Goal: Information Seeking & Learning: Find specific fact

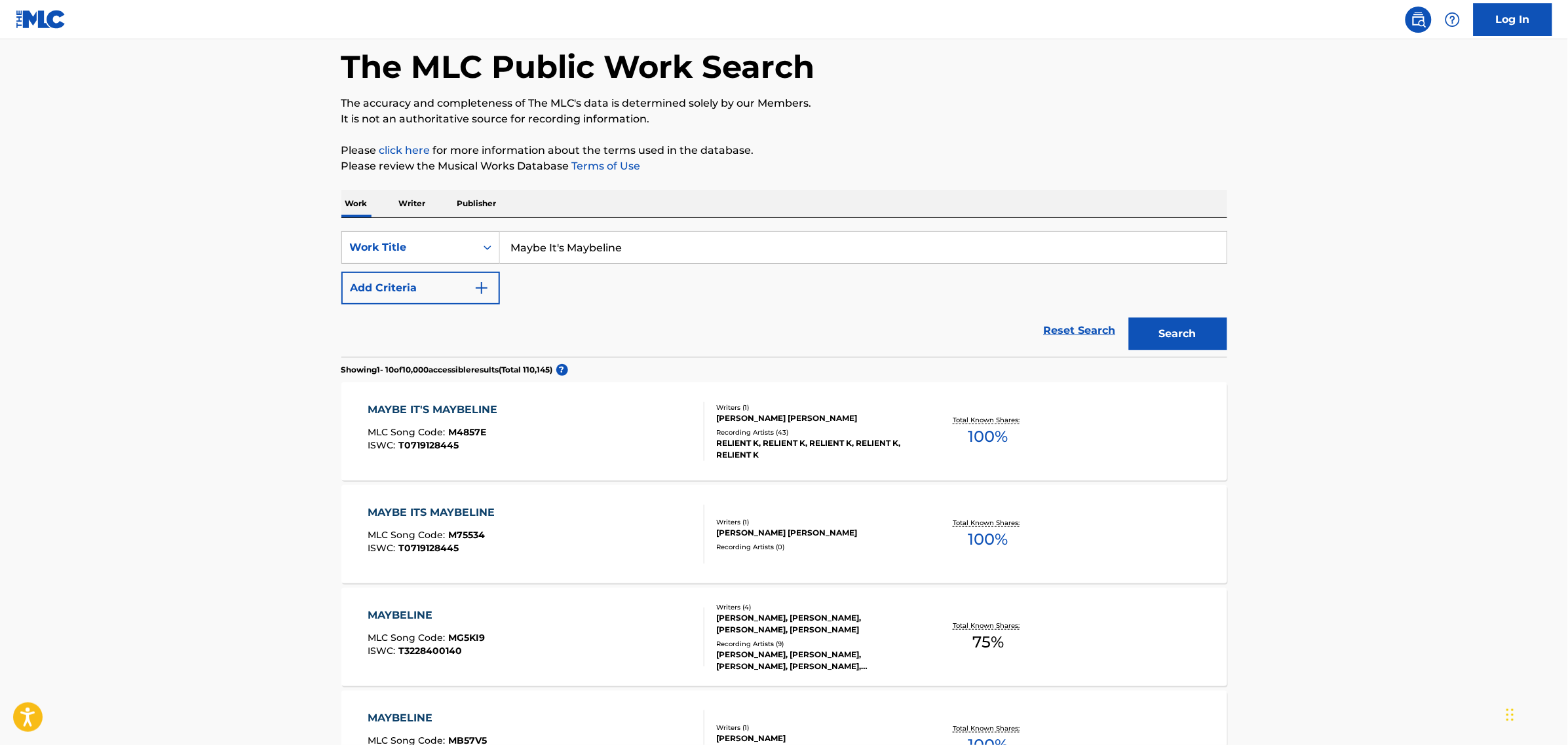
scroll to position [163, 0]
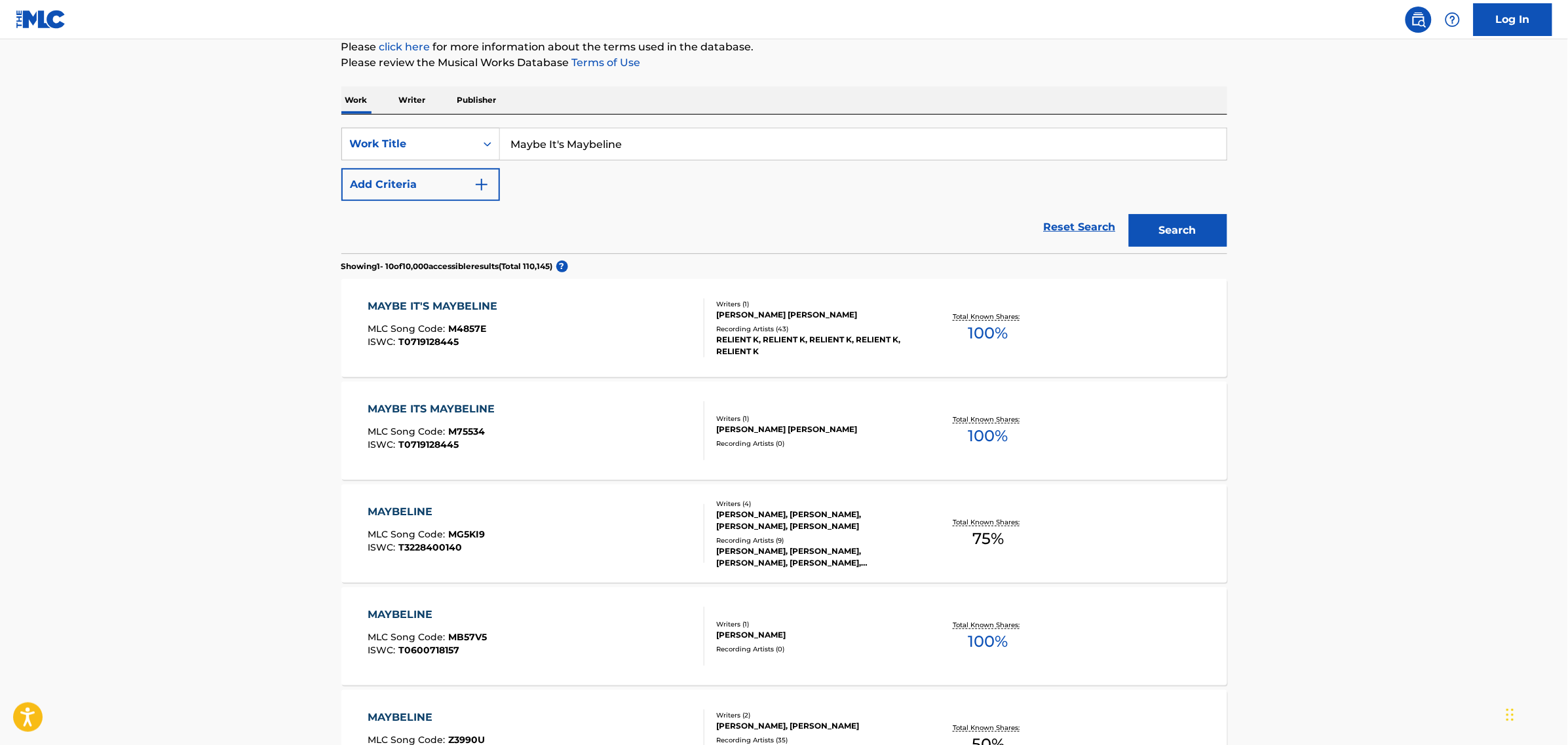
click at [638, 328] on div "MAYBE IT'S MAYBELINE MLC Song Code : M4857E ISWC : T0719128445" at bounding box center [536, 328] width 337 height 59
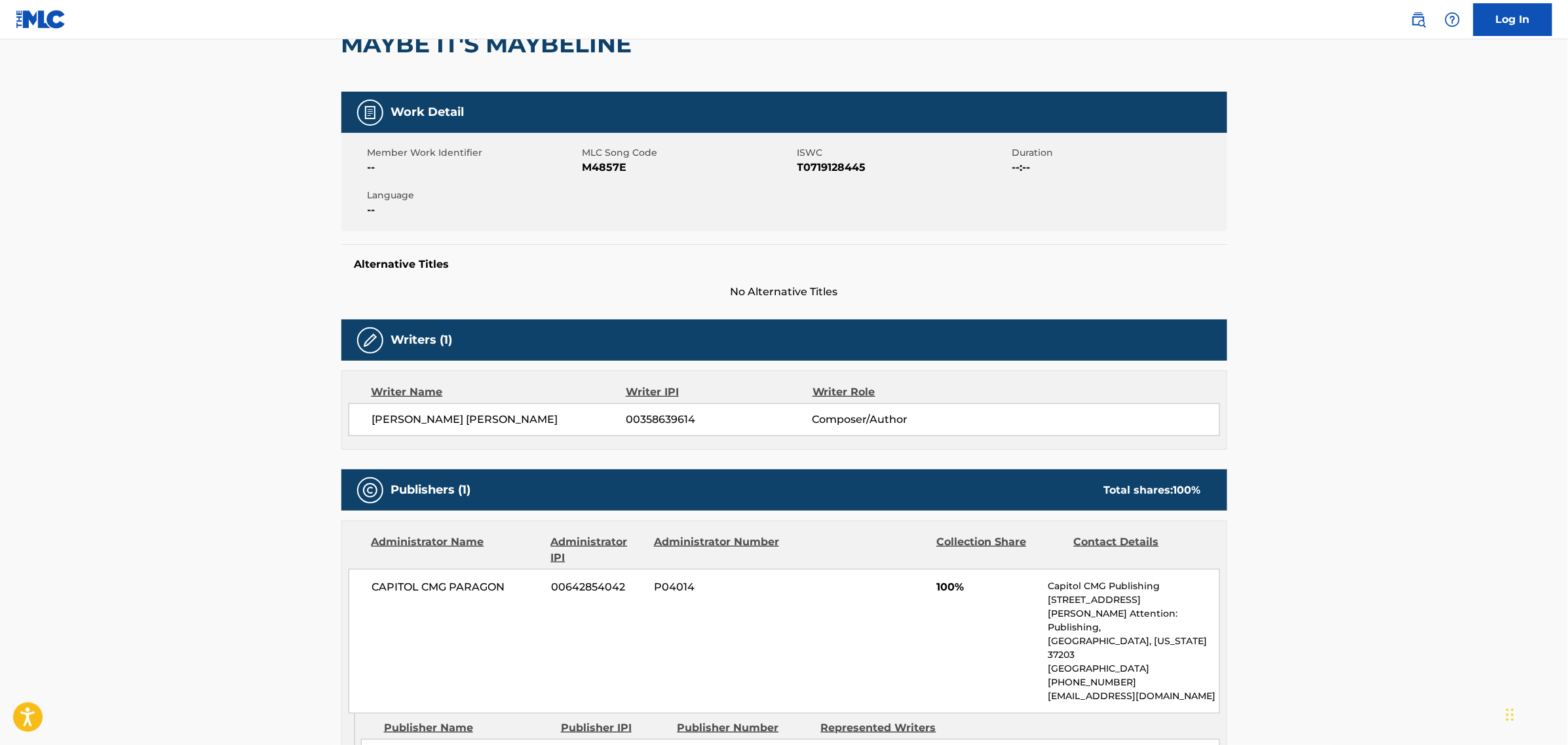
scroll to position [163, 0]
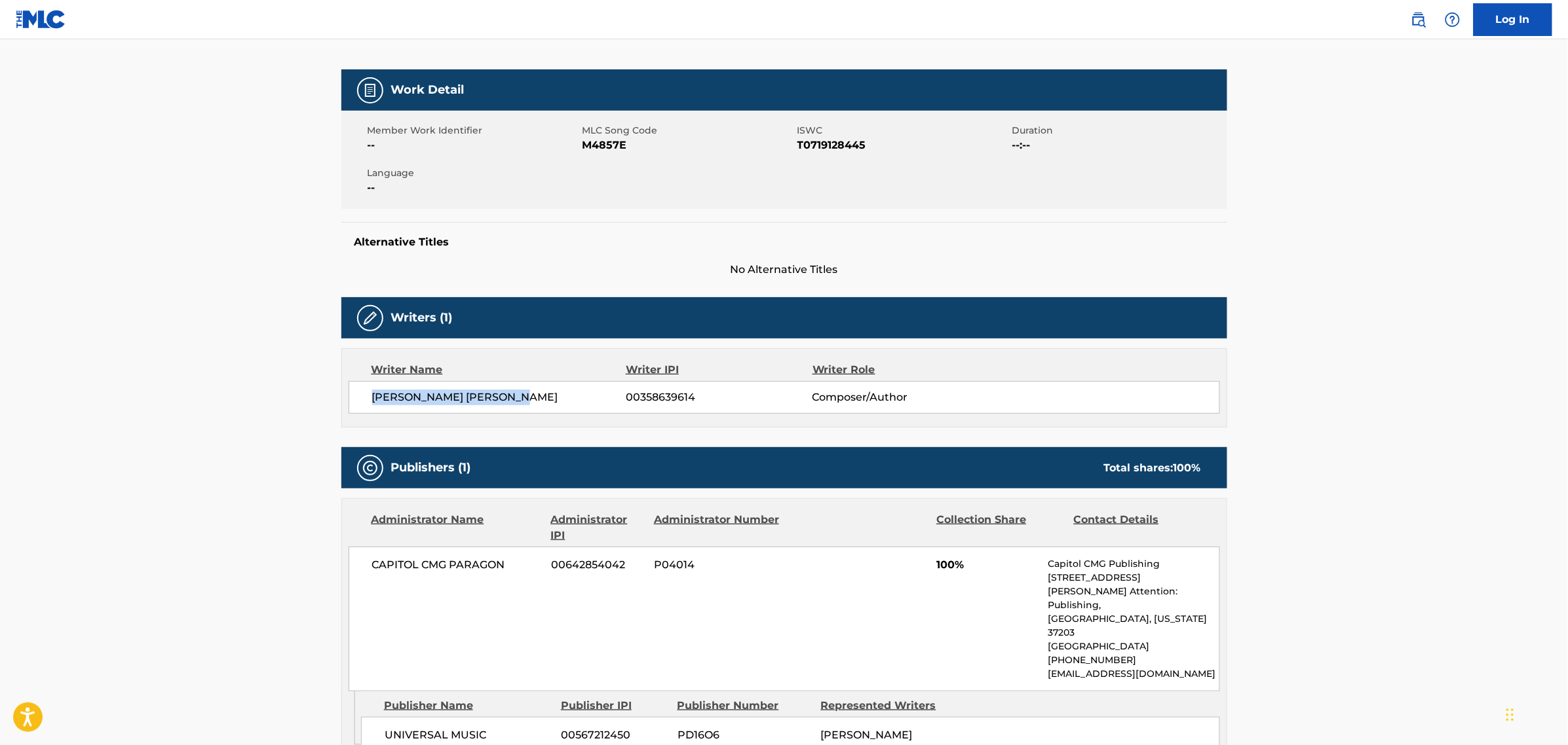
drag, startPoint x: 370, startPoint y: 397, endPoint x: 558, endPoint y: 390, distance: 188.1
click at [553, 391] on div "[PERSON_NAME] [PERSON_NAME] 00358639614 Composer/Author" at bounding box center [784, 397] width 872 height 33
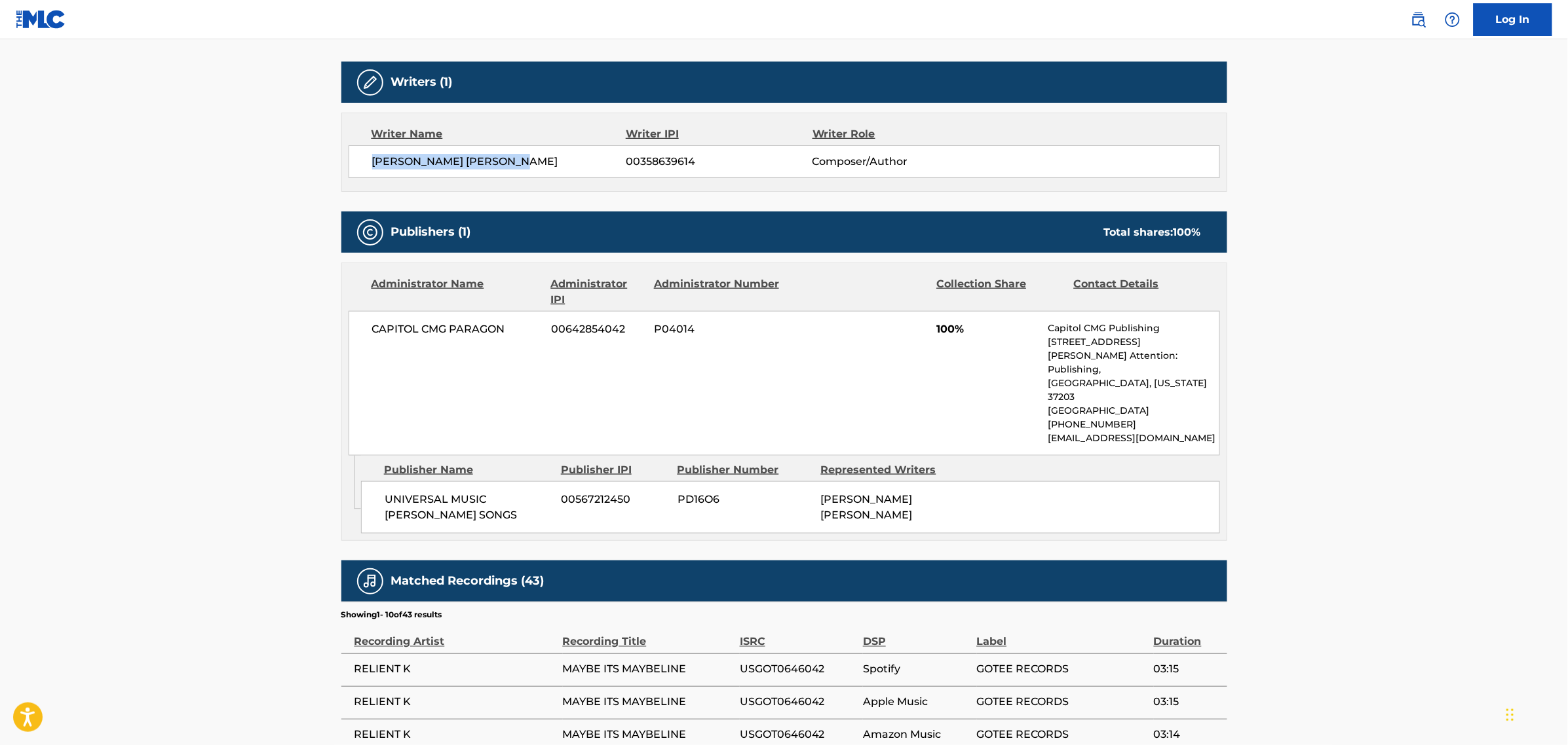
scroll to position [409, 0]
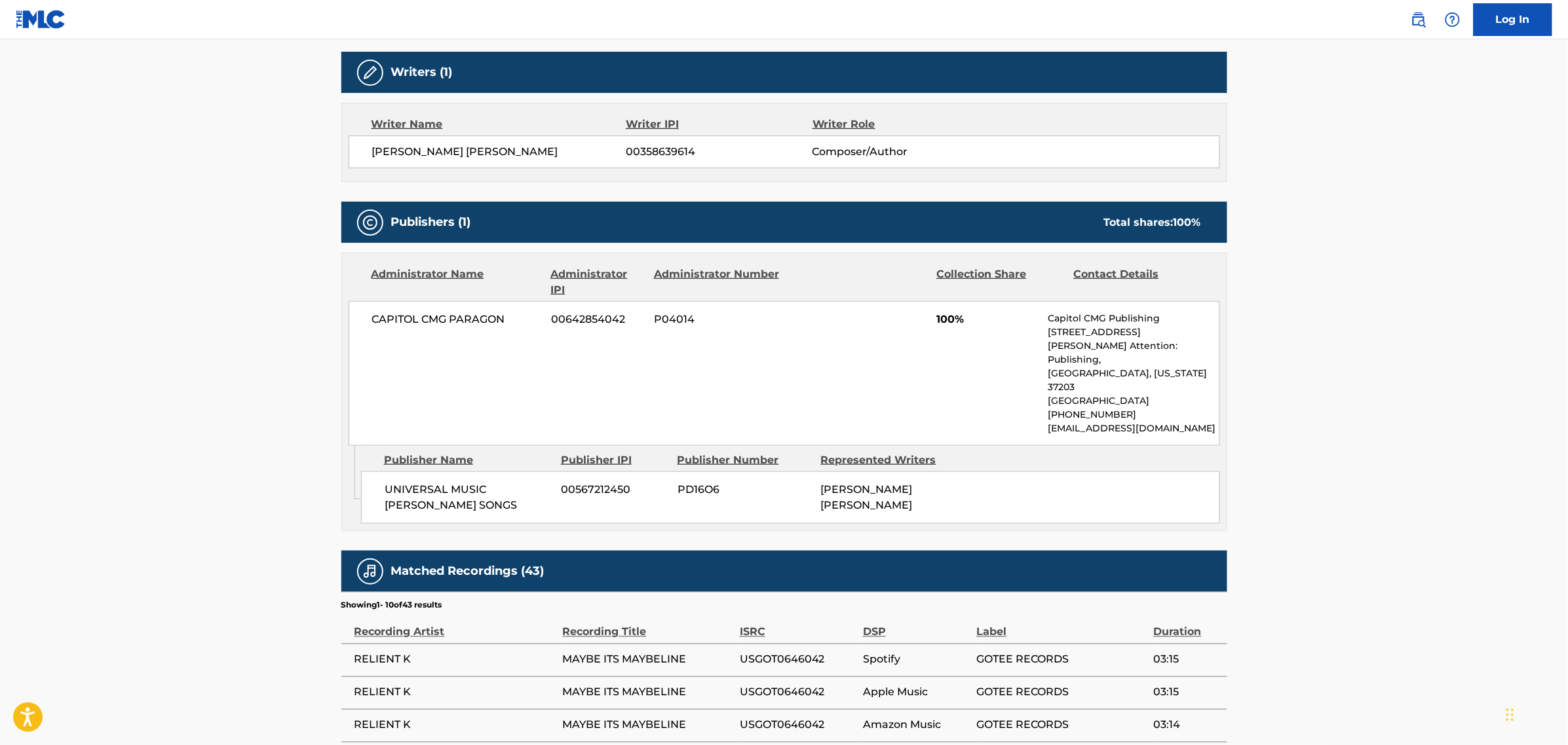
click at [293, 245] on main "< Back to public search results Copy work link MAYBE IT'S MAYBELINE Work Detail…" at bounding box center [784, 335] width 1568 height 1409
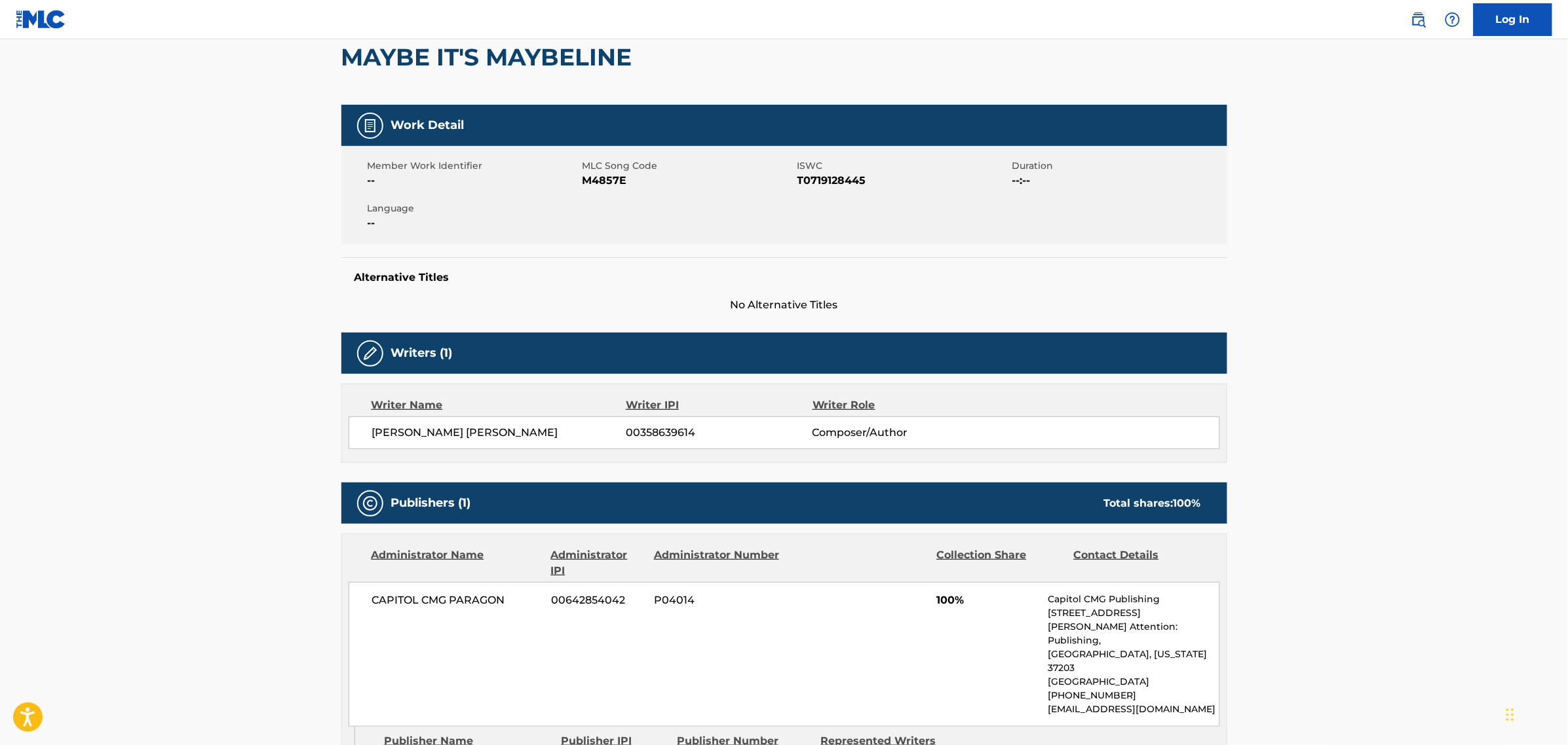
scroll to position [82, 0]
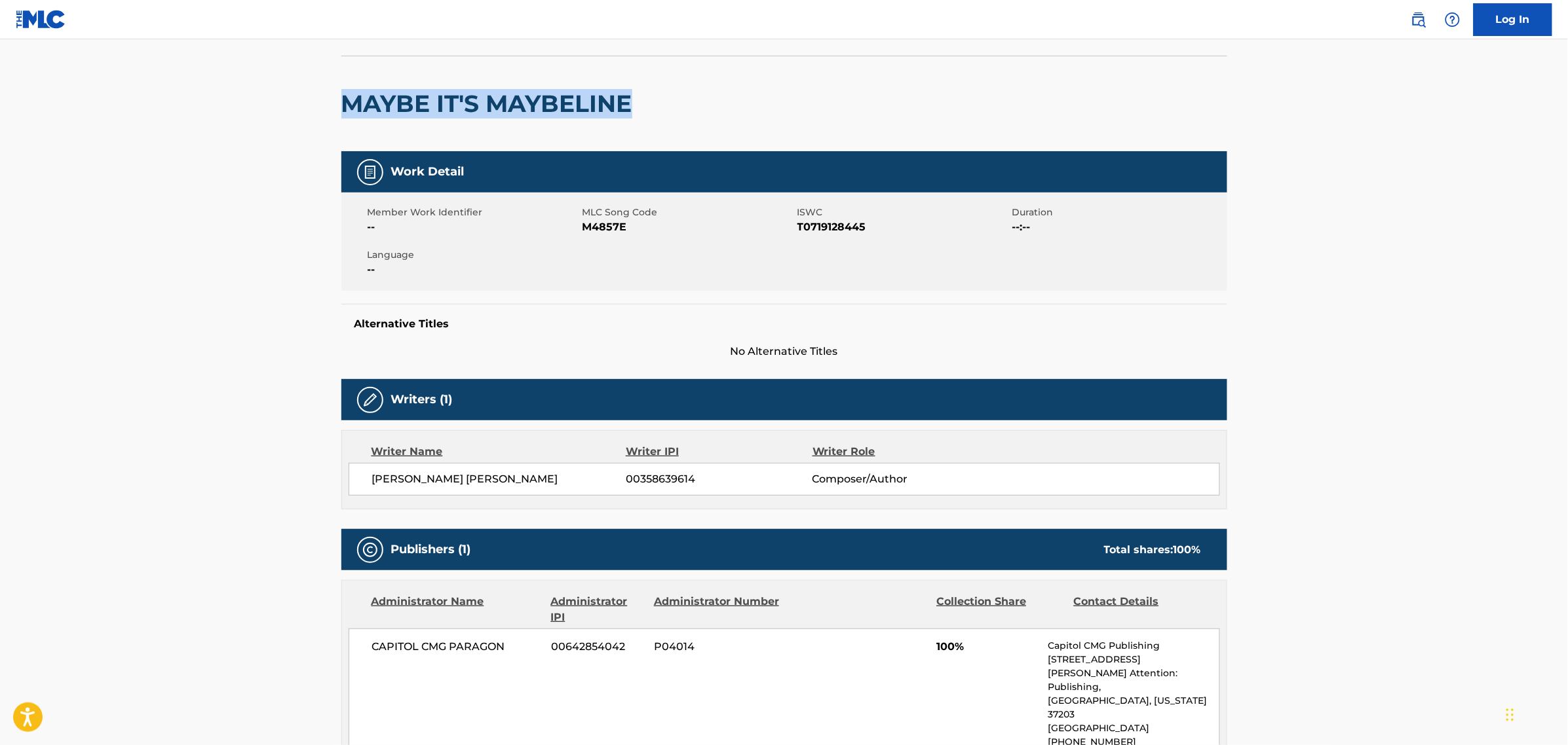
drag, startPoint x: 551, startPoint y: 110, endPoint x: 326, endPoint y: 109, distance: 225.0
click at [326, 109] on div "< Back to public search results Copy work link MAYBE IT'S MAYBELINE Work Detail…" at bounding box center [784, 668] width 917 height 1355
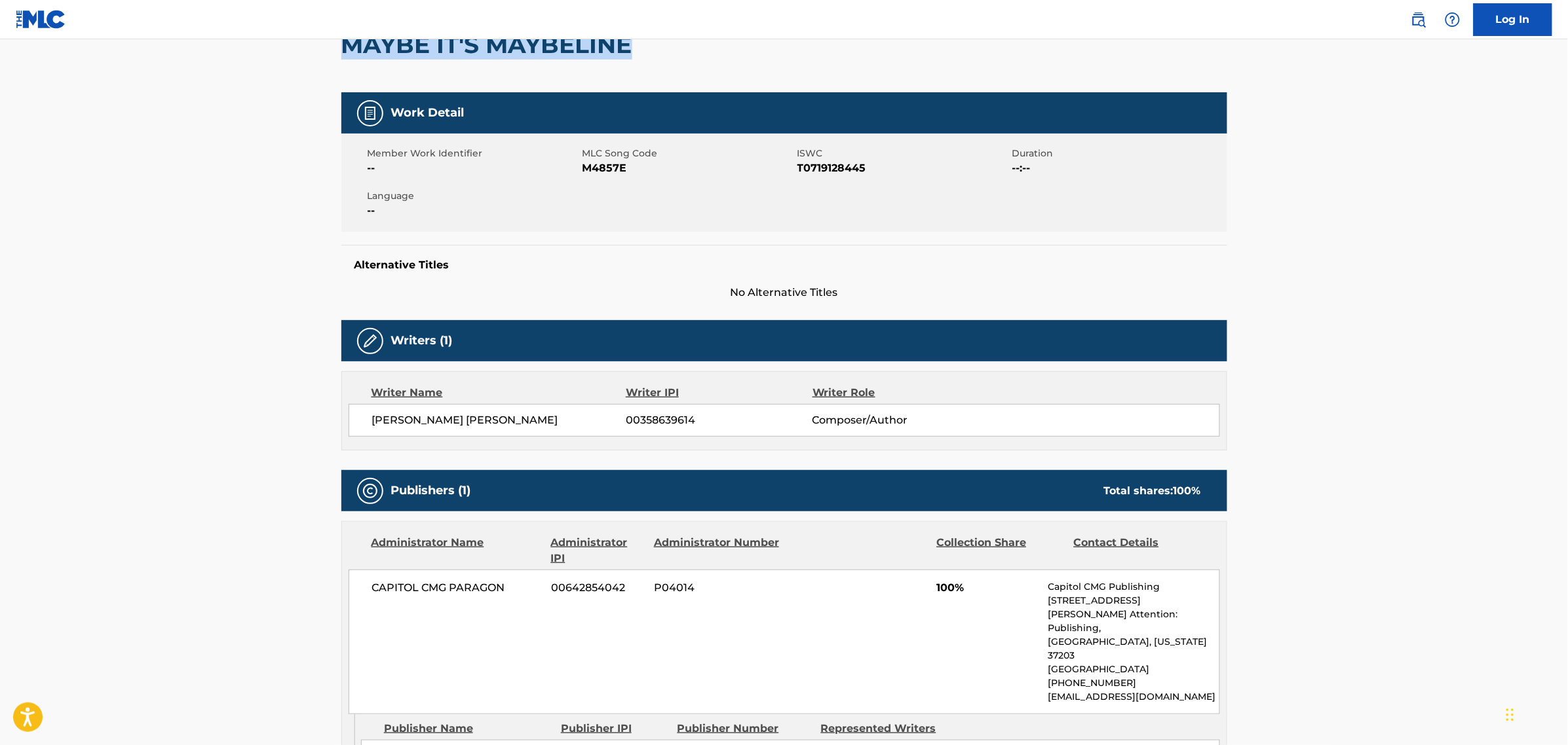
scroll to position [0, 0]
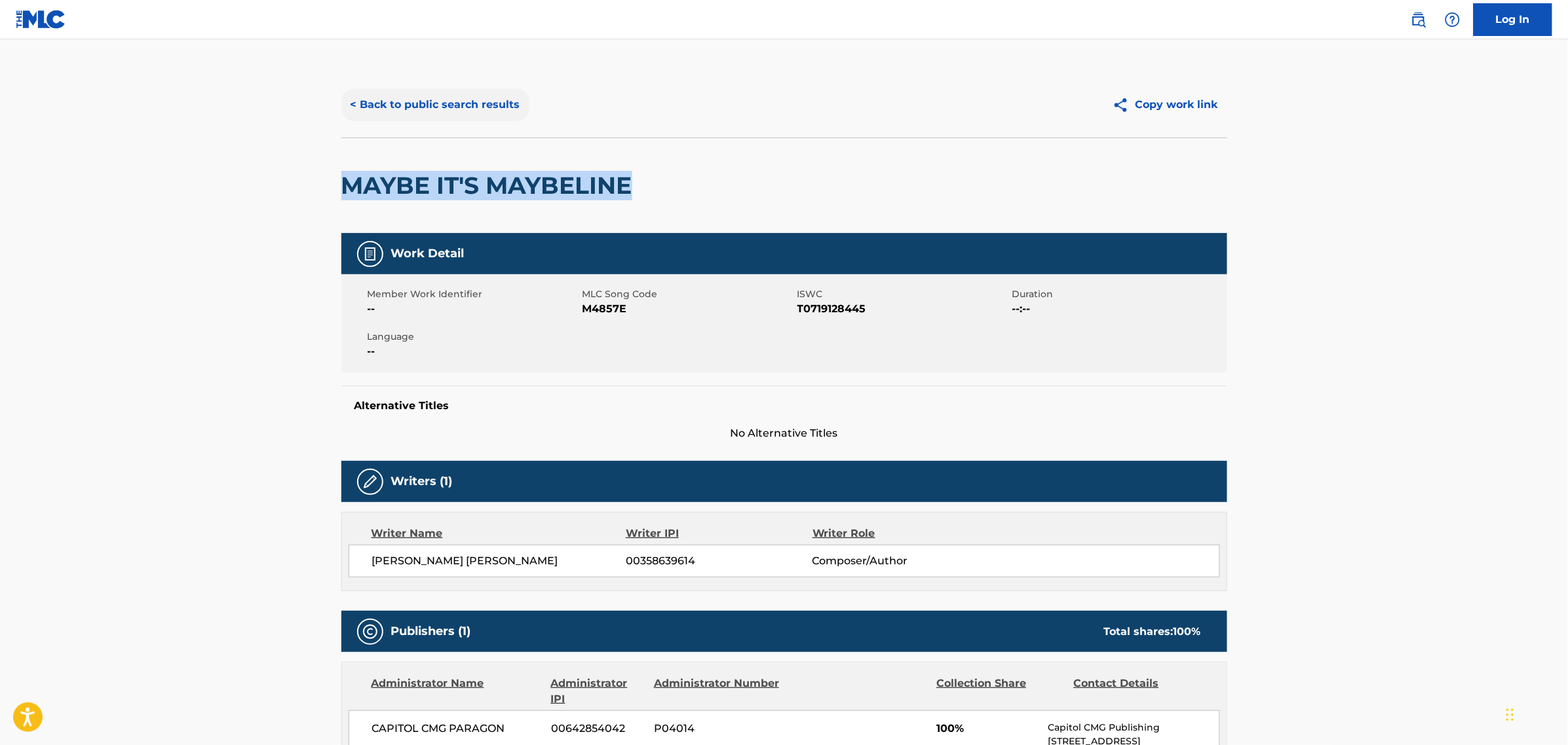
click at [411, 100] on button "< Back to public search results" at bounding box center [435, 104] width 188 height 33
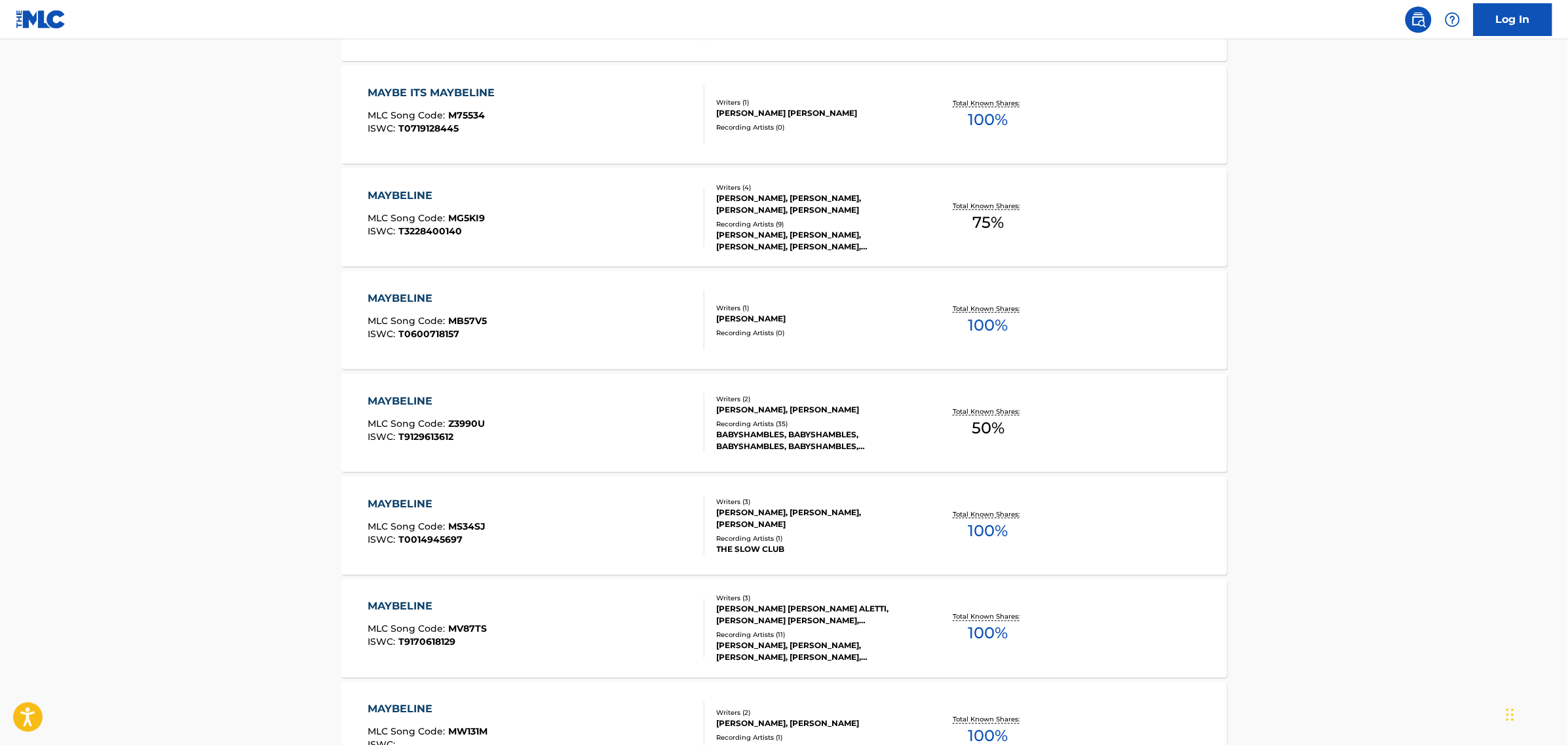
scroll to position [573, 0]
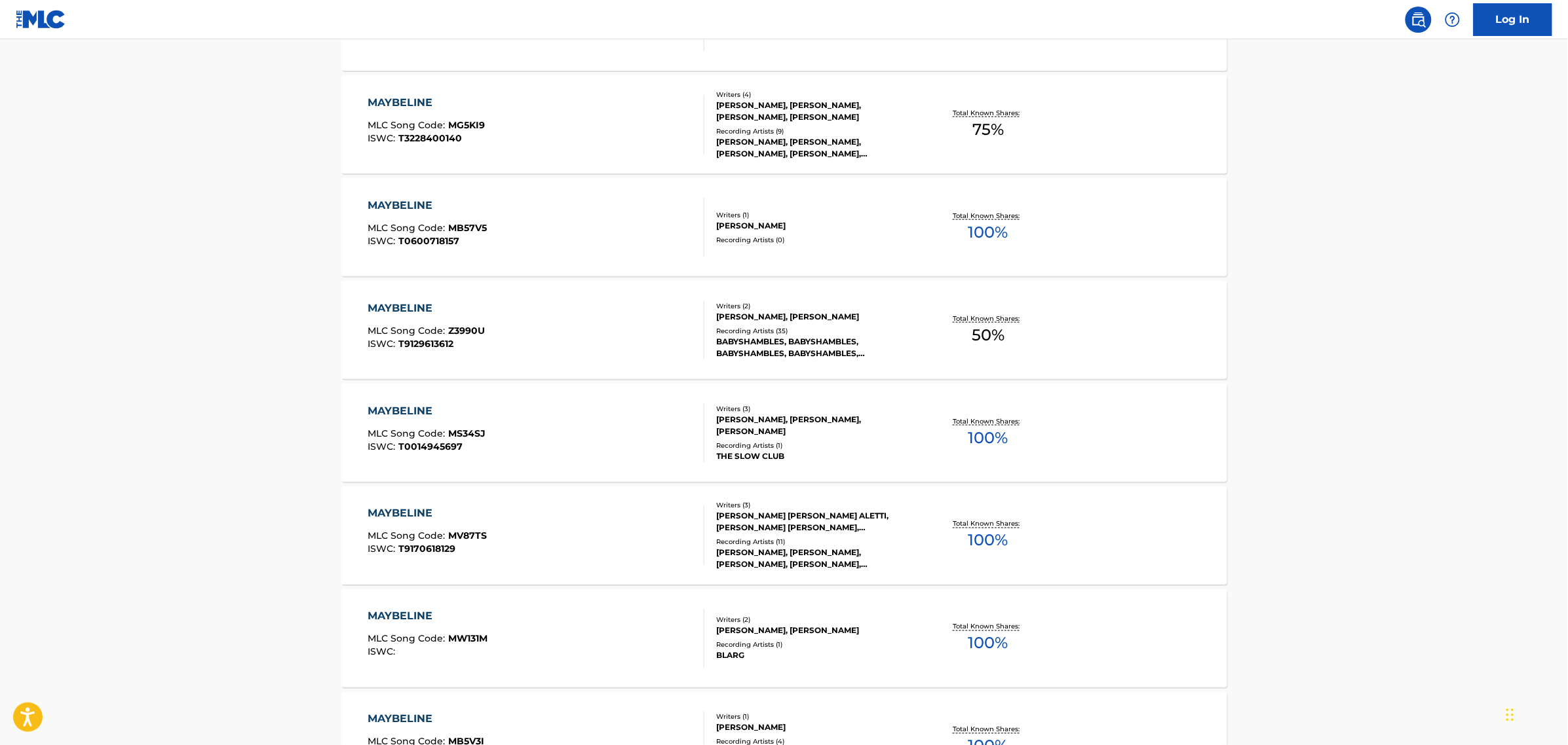
click at [280, 697] on main "The MLC Public Work Search The accuracy and completeness of The MLC's data is d…" at bounding box center [784, 216] width 1568 height 1500
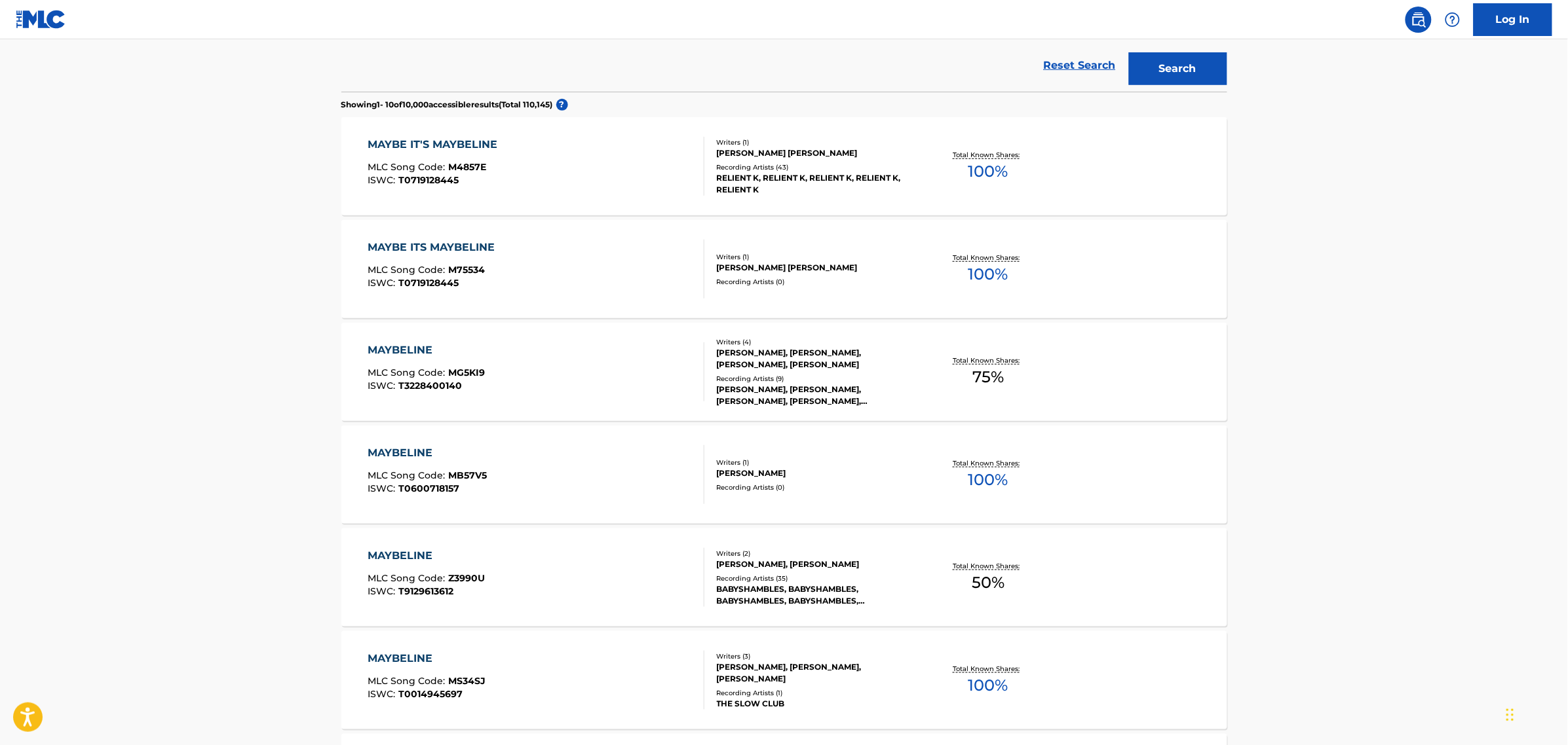
scroll to position [245, 0]
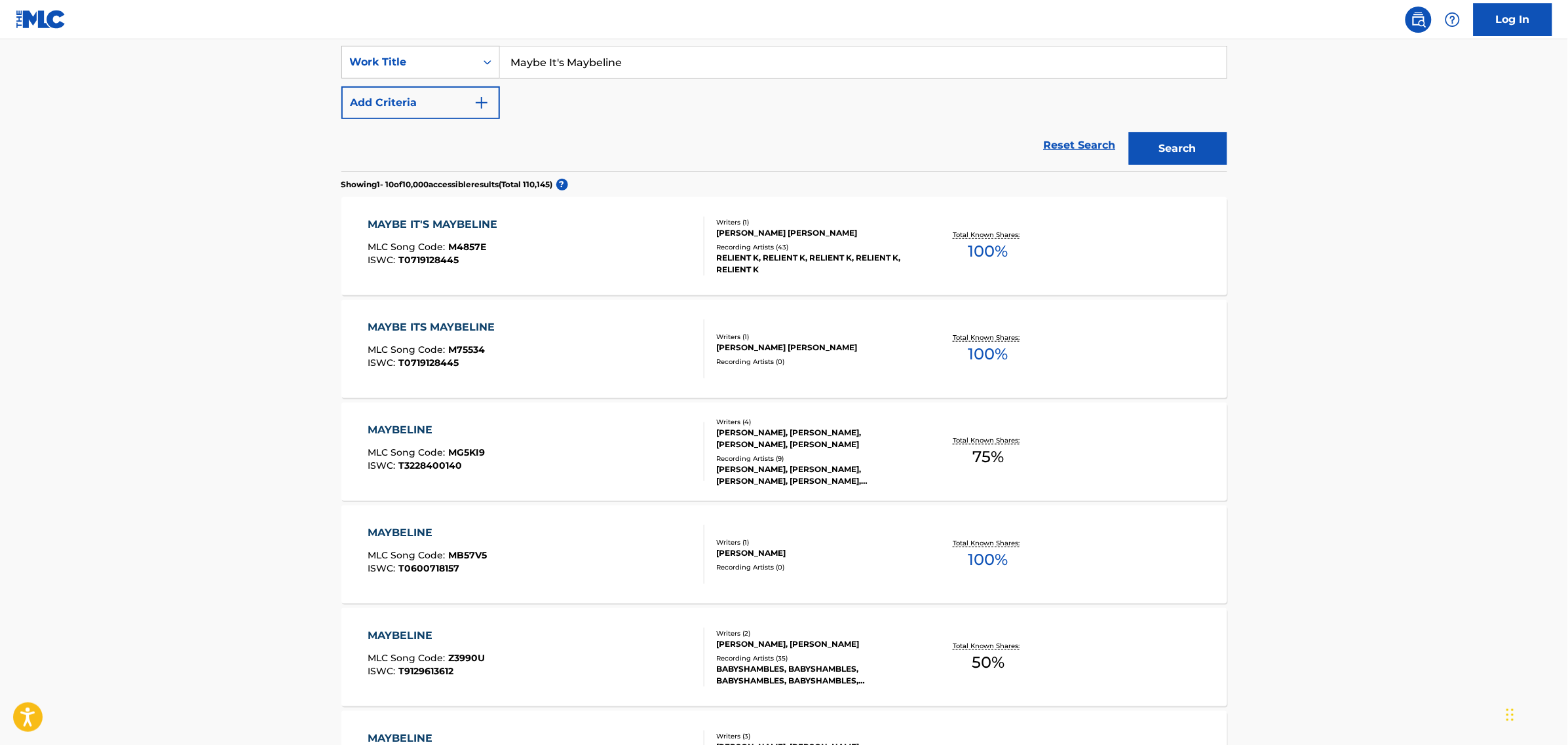
click at [565, 437] on div "MAYBELINE MLC Song Code : MG5KI9 ISWC : T3228400140" at bounding box center [536, 451] width 337 height 59
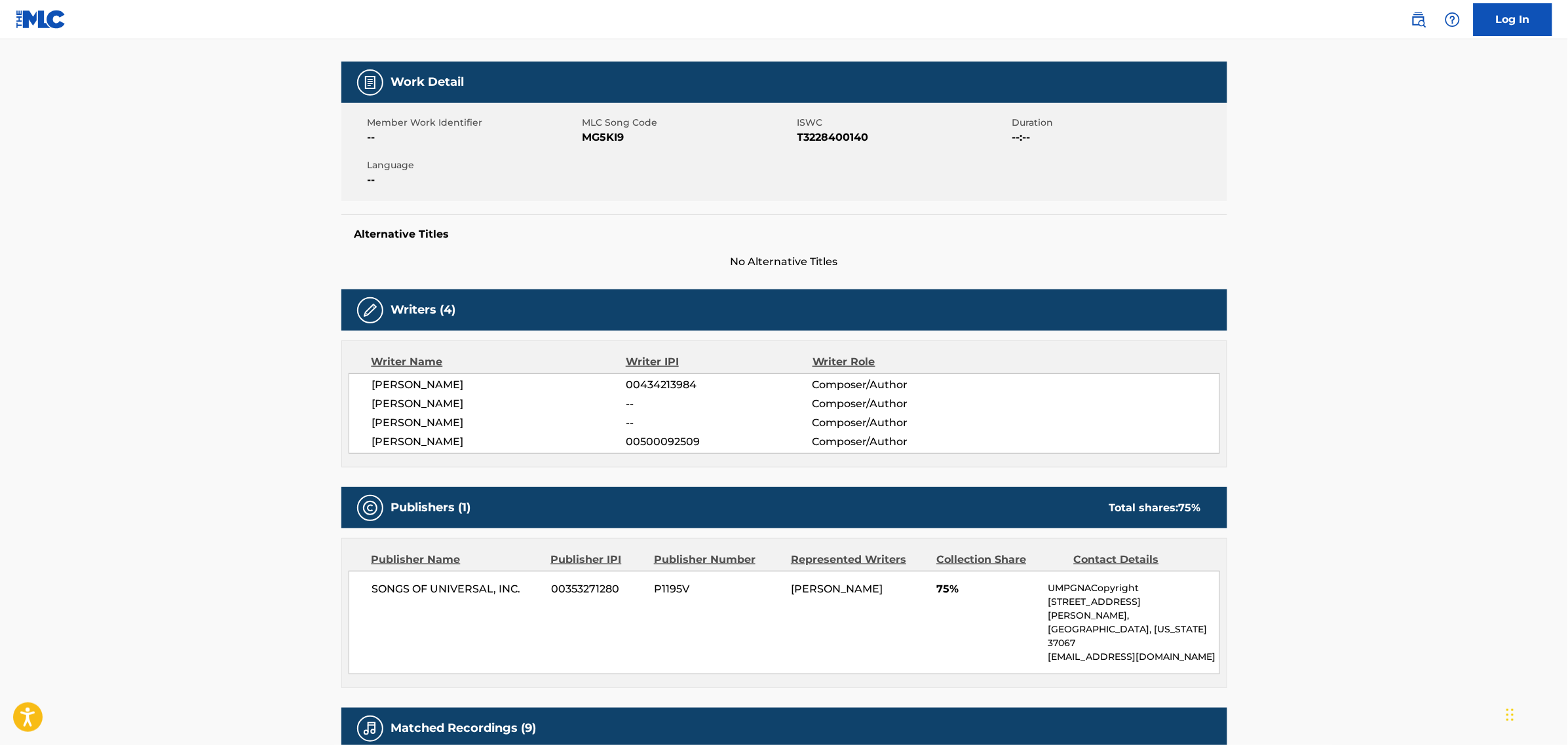
scroll to position [409, 0]
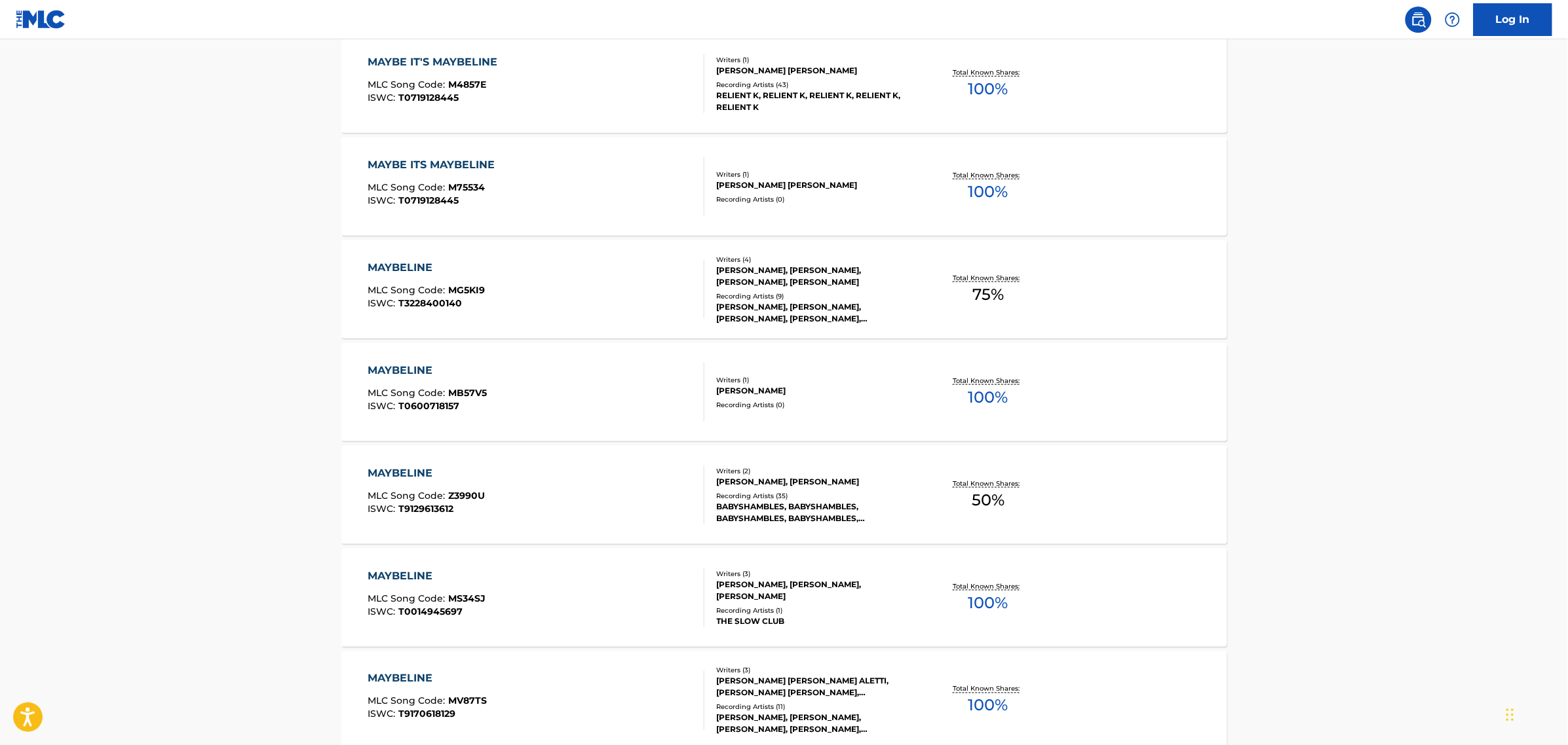
scroll to position [409, 0]
click at [480, 367] on div "MAYBELINE" at bounding box center [427, 370] width 119 height 16
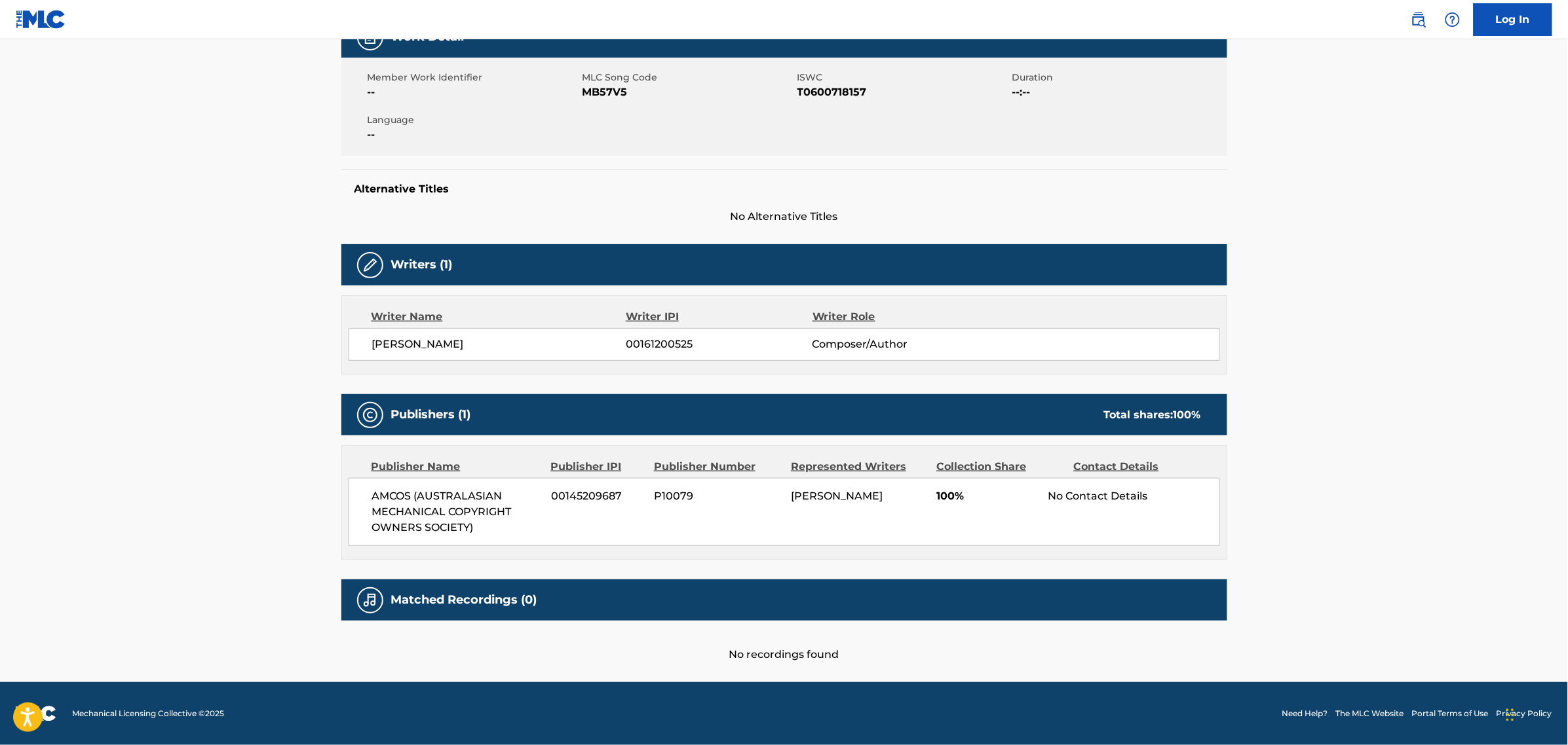
scroll to position [217, 0]
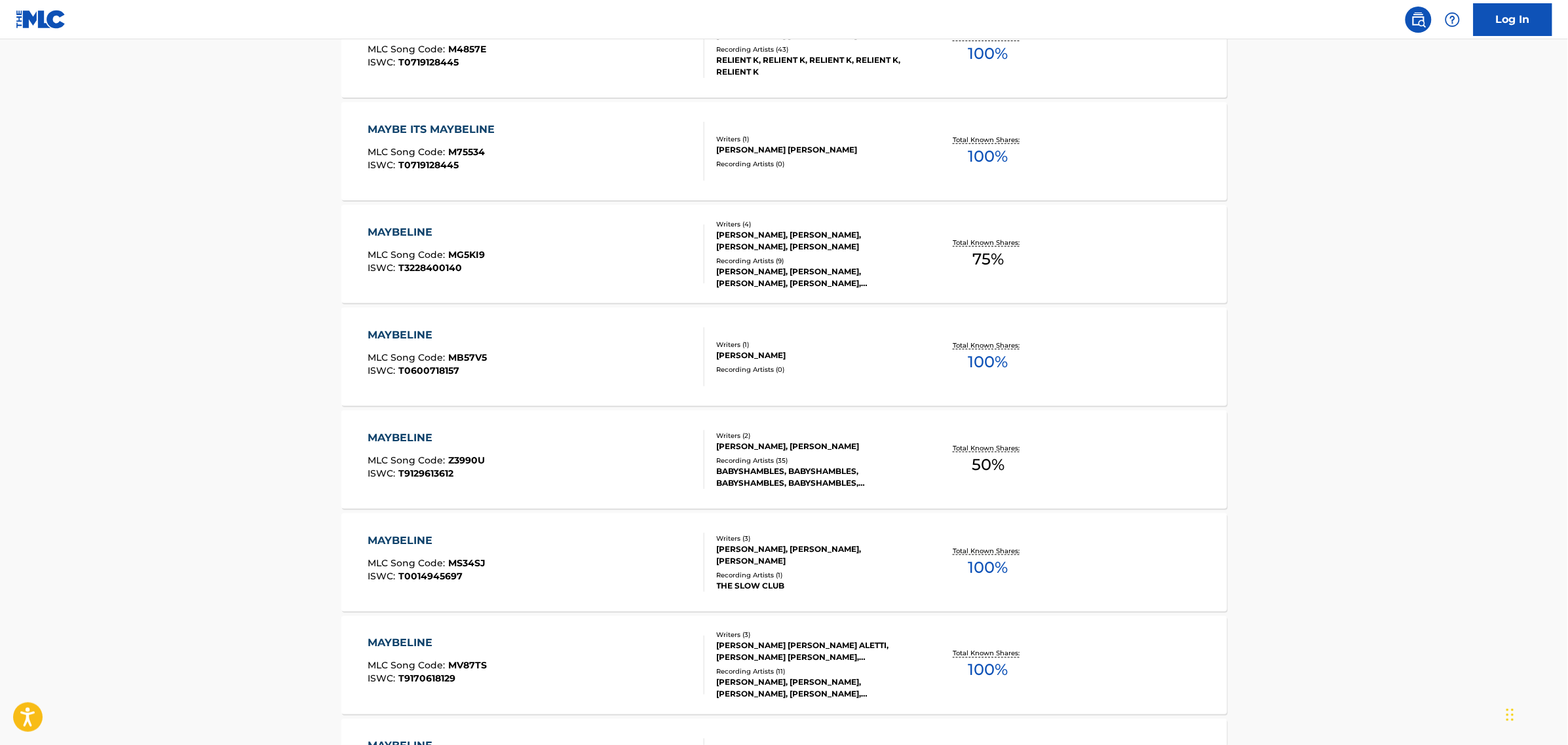
click at [545, 445] on div "MAYBELINE MLC Song Code : Z3990U ISWC : T9129613612" at bounding box center [536, 459] width 337 height 59
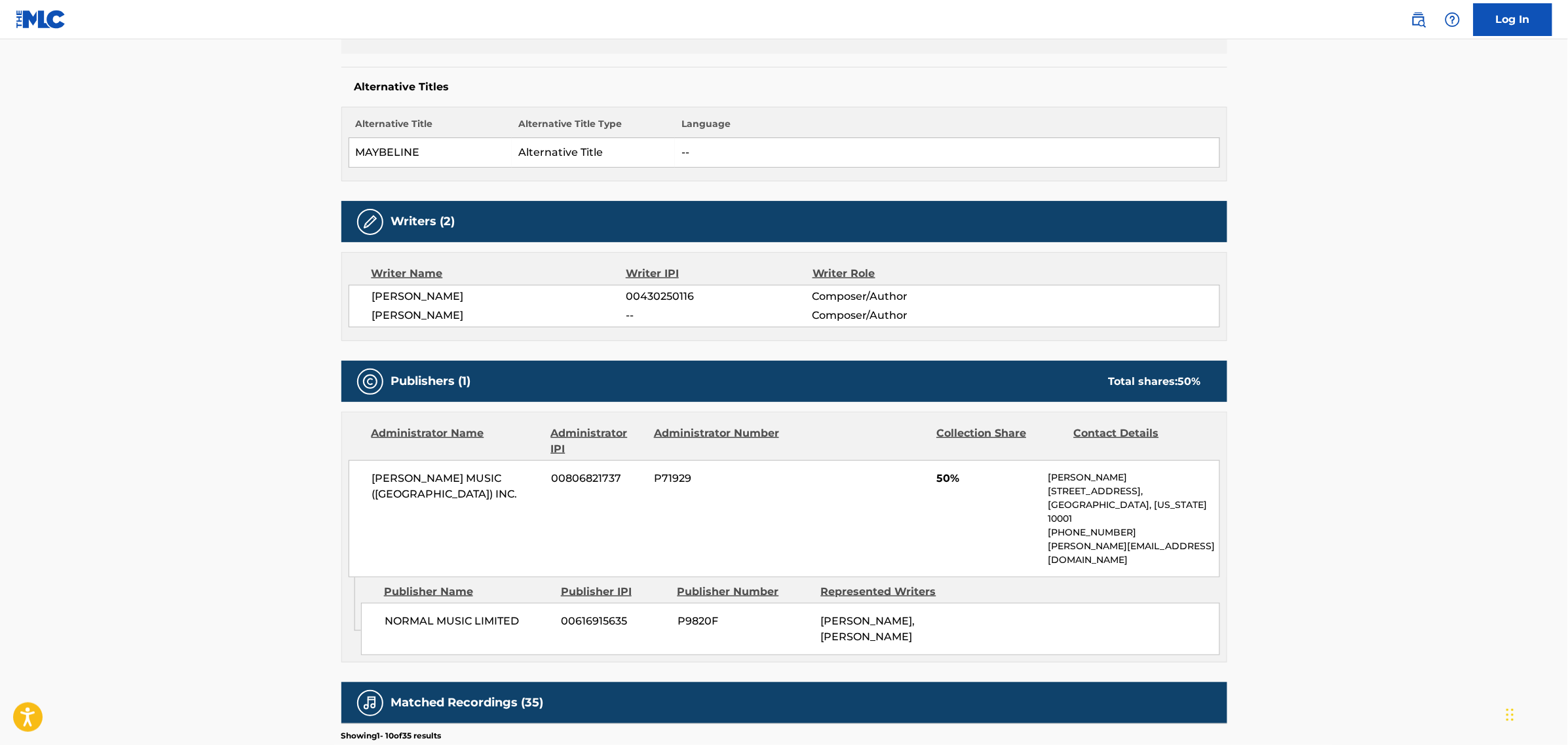
scroll to position [328, 0]
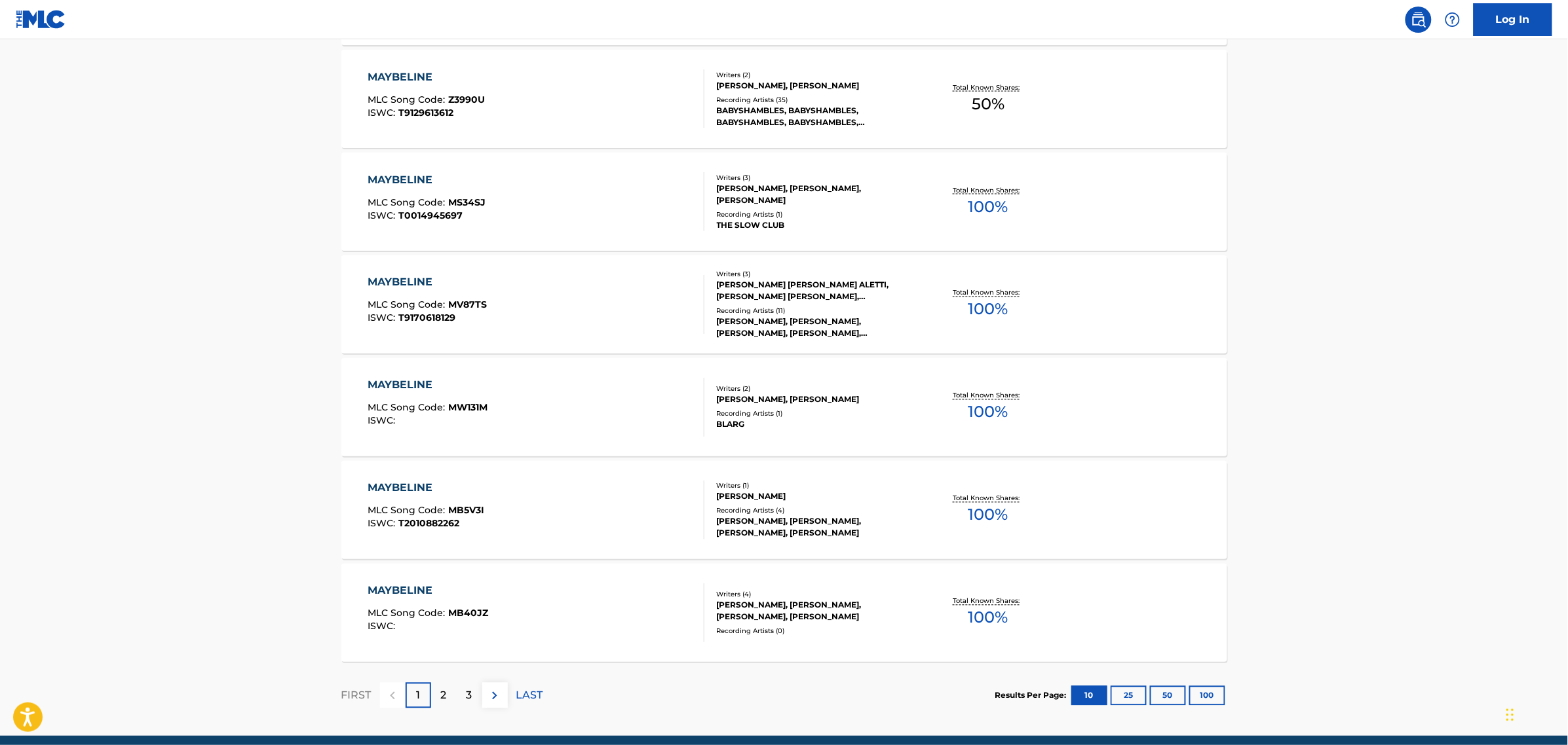
scroll to position [805, 0]
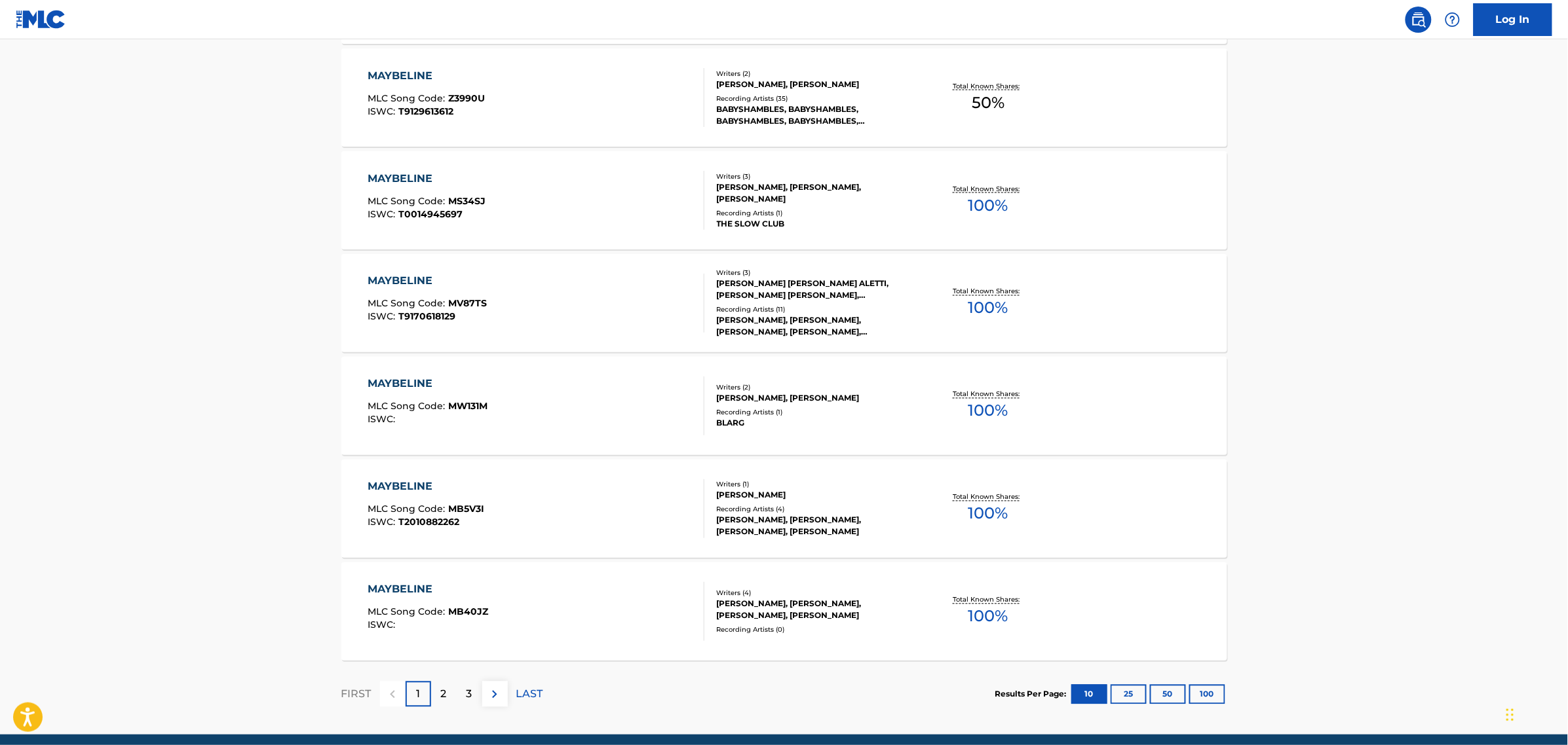
click at [533, 285] on div "MAYBELINE MLC Song Code : MV87TS ISWC : T9170618129" at bounding box center [536, 303] width 337 height 59
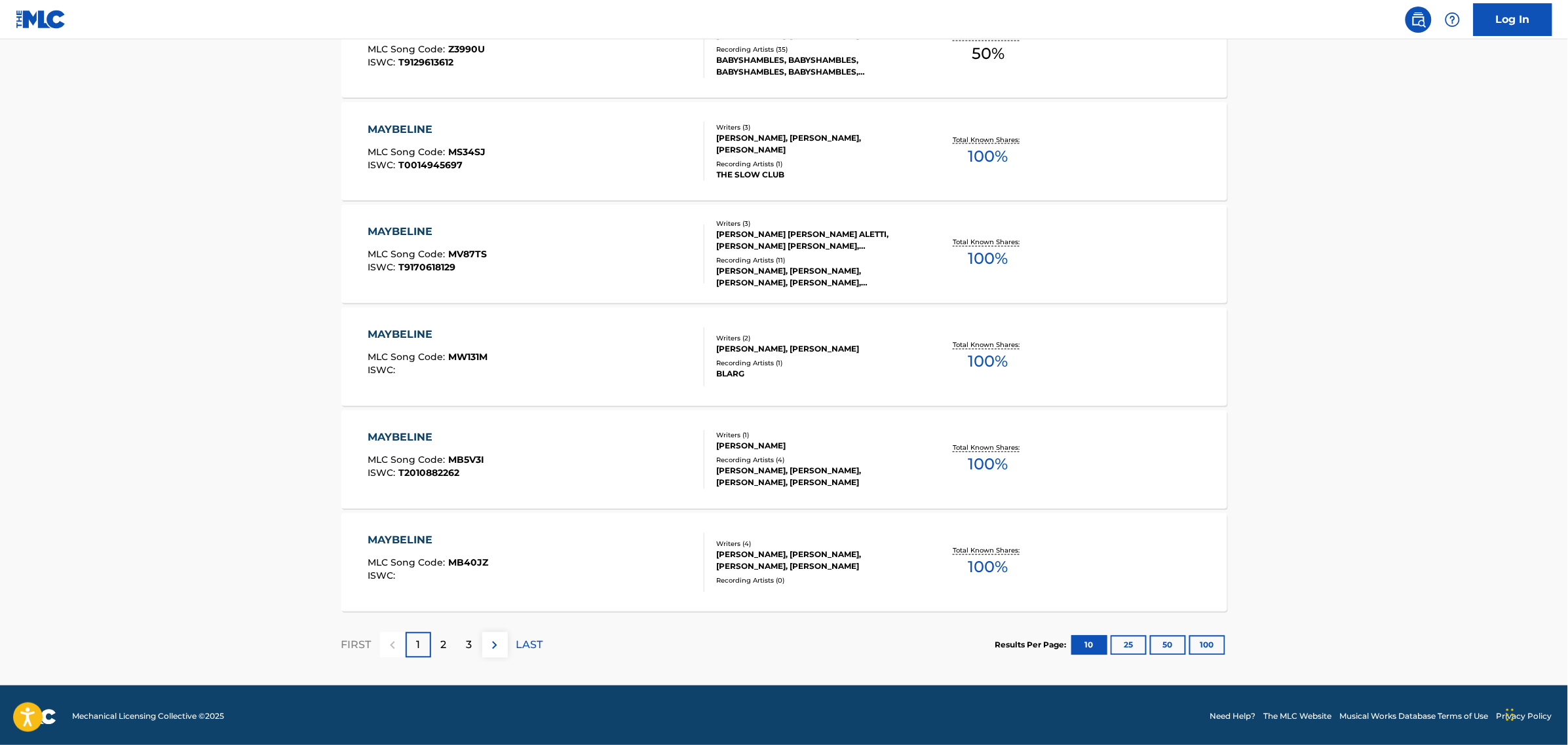
scroll to position [858, 0]
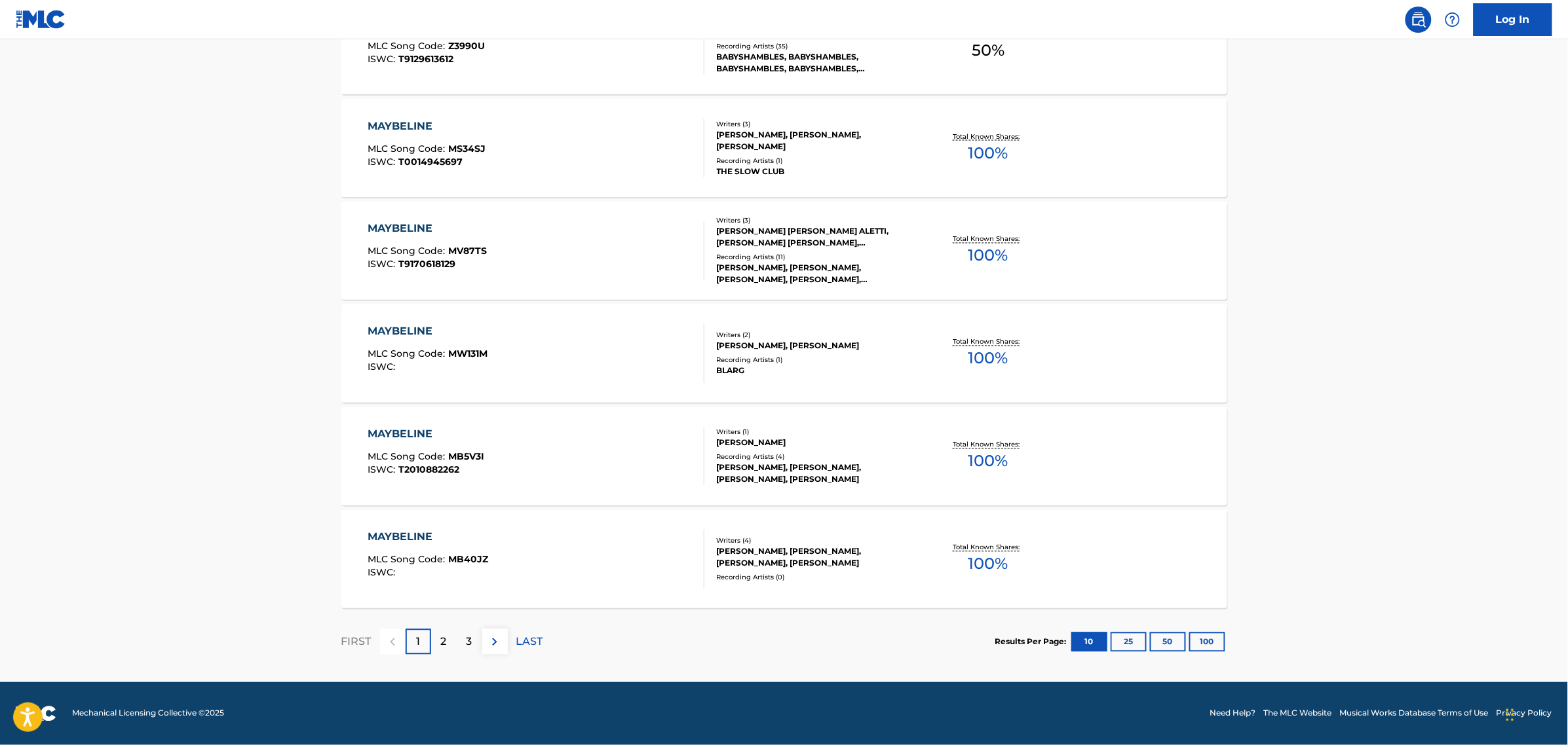
click at [503, 531] on div "MAYBELINE MLC Song Code : MB40JZ ISWC :" at bounding box center [536, 559] width 337 height 59
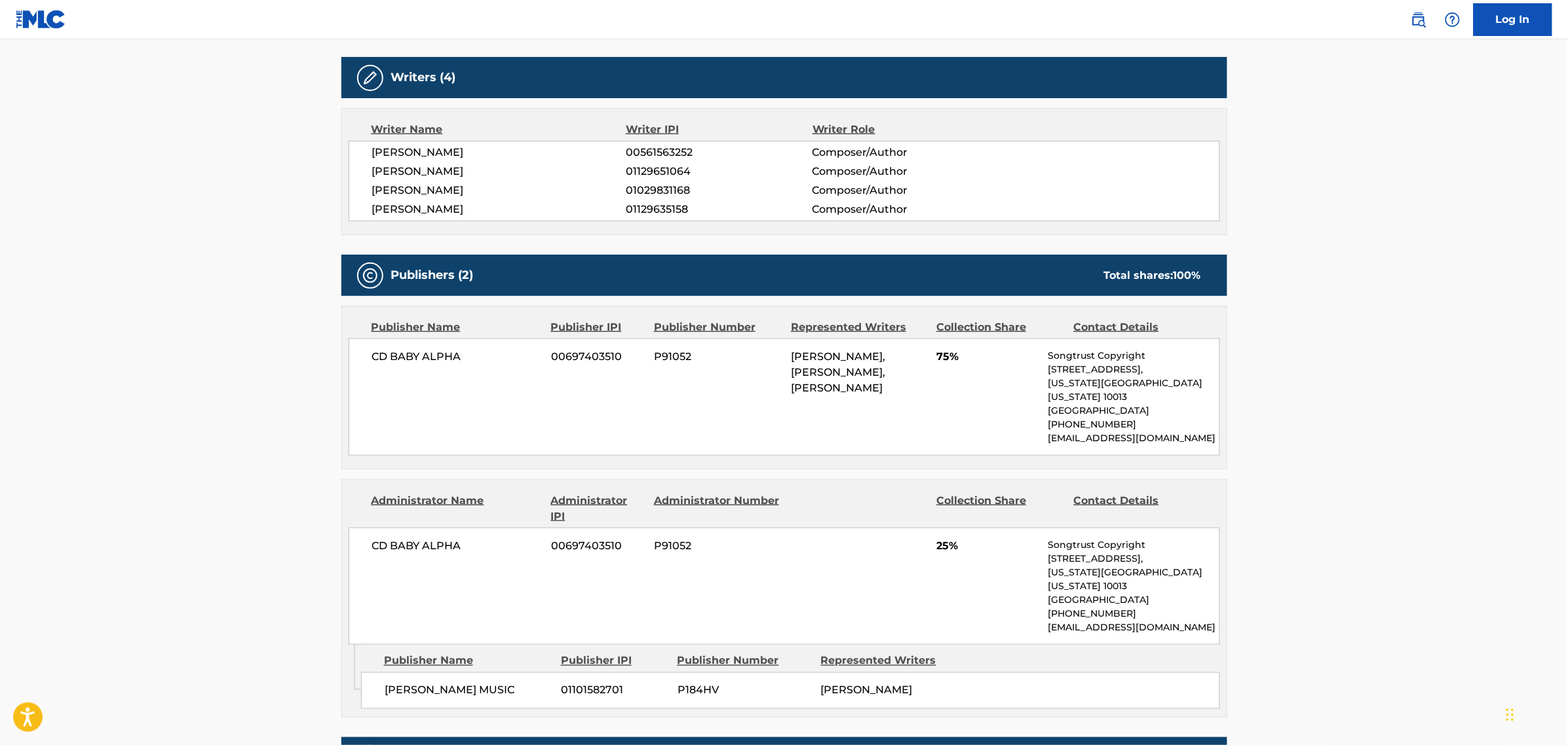
scroll to position [409, 0]
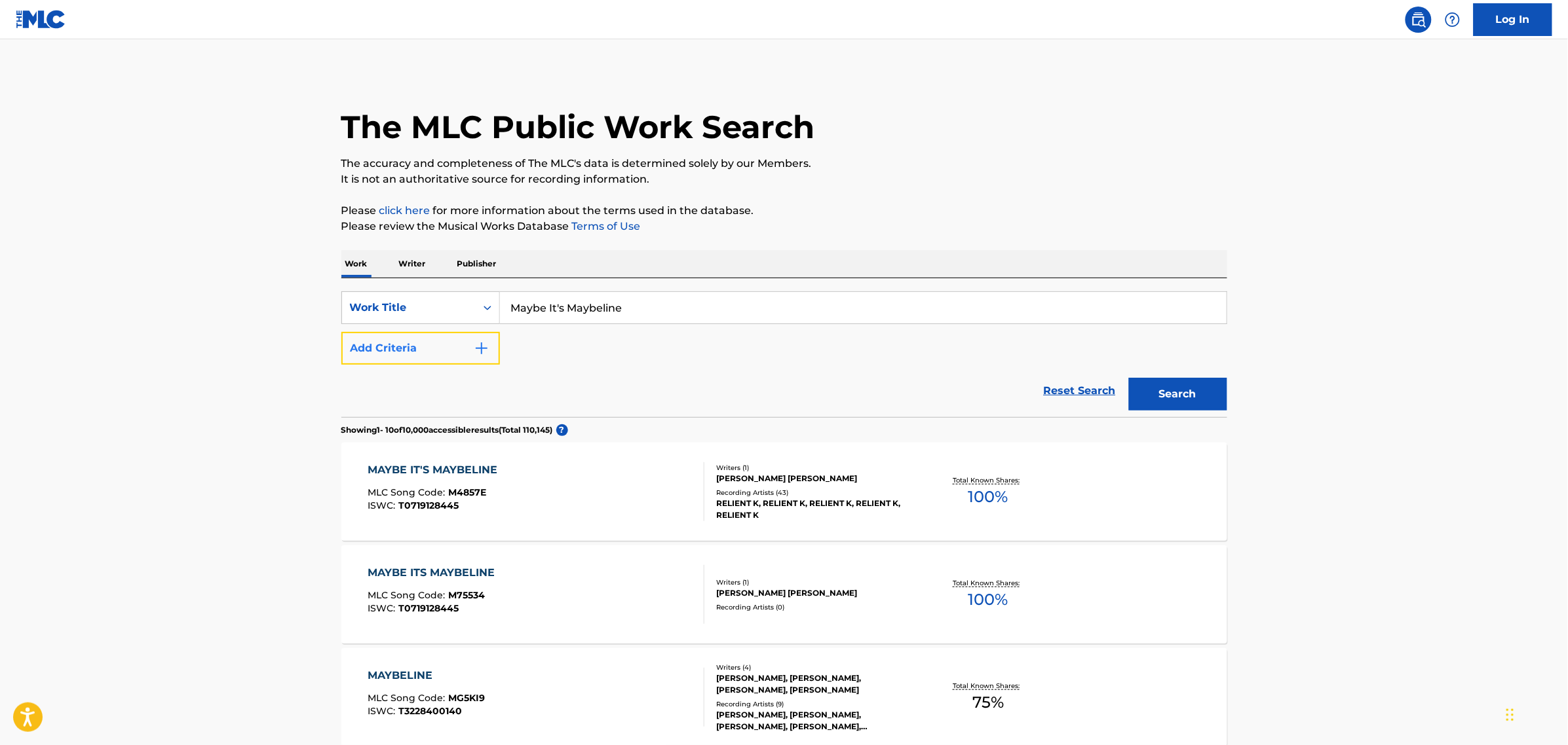
click at [414, 347] on button "Add Criteria" at bounding box center [421, 348] width 159 height 33
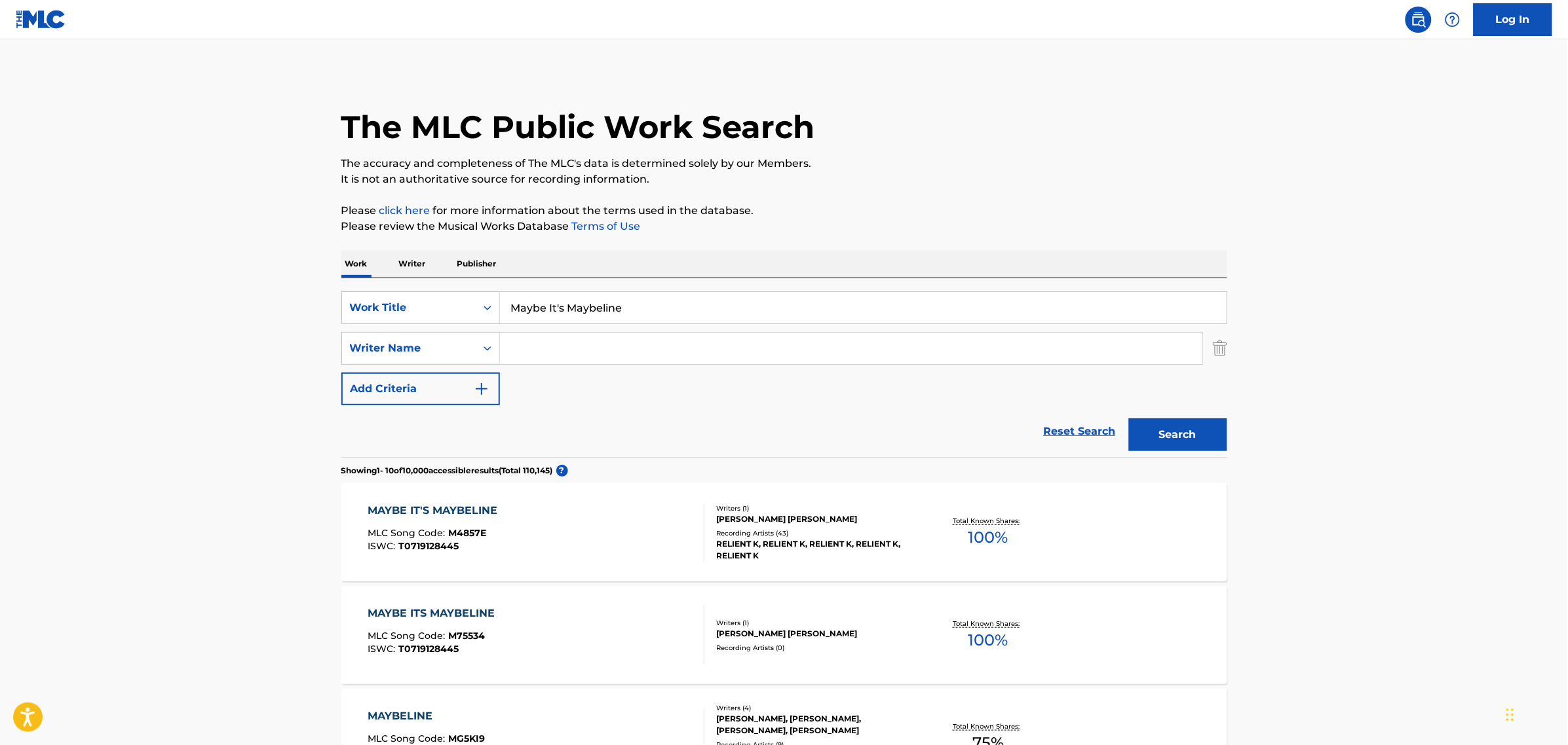
click at [530, 355] on input "Search Form" at bounding box center [851, 348] width 703 height 32
type input "[PERSON_NAME]"
click at [1129, 418] on button "Search" at bounding box center [1178, 434] width 98 height 33
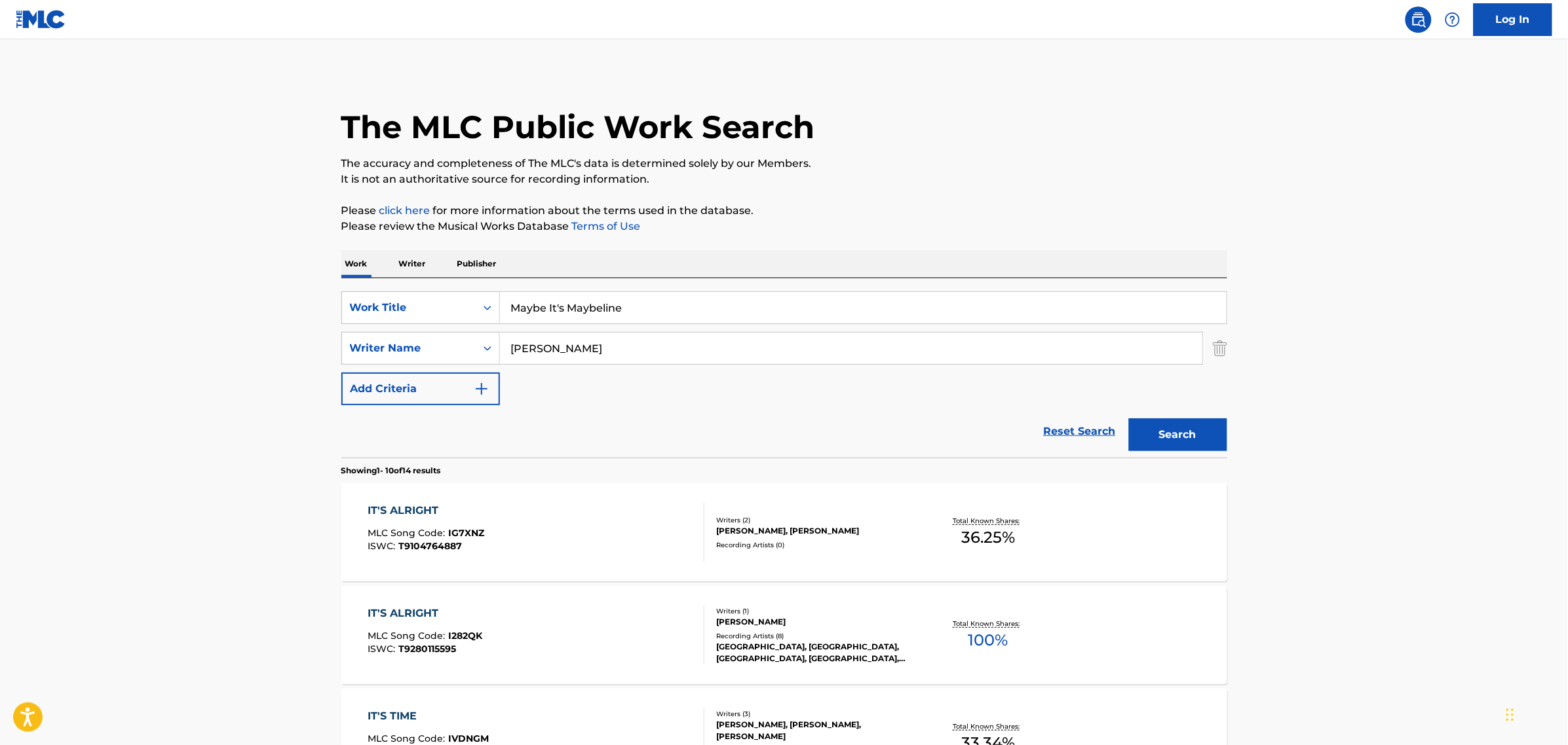
click at [577, 318] on input "Maybe It's Maybeline" at bounding box center [863, 308] width 726 height 32
drag, startPoint x: 568, startPoint y: 305, endPoint x: 358, endPoint y: 278, distance: 211.7
click at [352, 289] on div "SearchWithCriteria4c972be5-5730-4640-96b1-924d2632588e Work Title Maybe It's Ma…" at bounding box center [784, 368] width 886 height 179
type input "Maybeline"
click at [1129, 418] on button "Search" at bounding box center [1178, 434] width 98 height 33
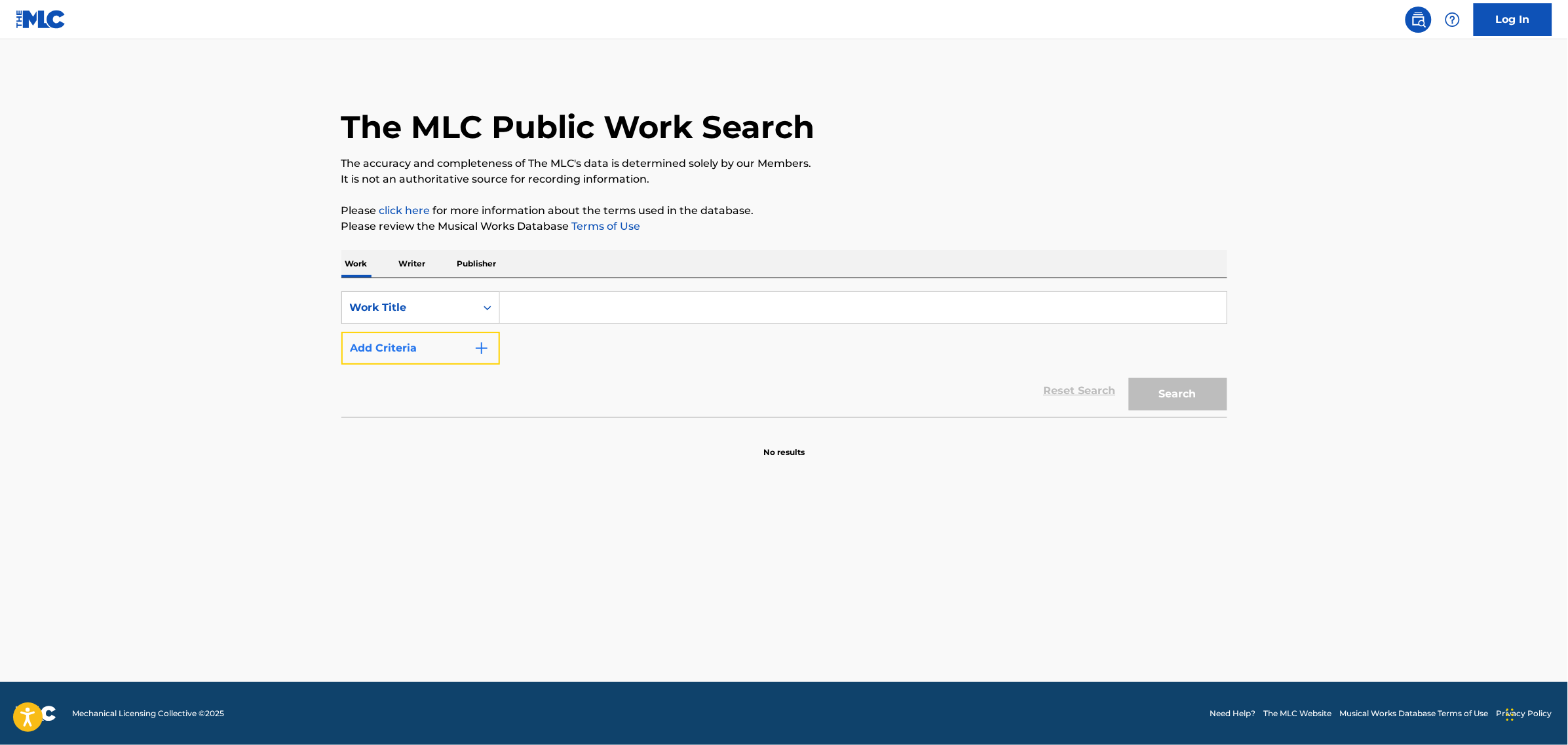
click at [437, 336] on button "Add Criteria" at bounding box center [421, 348] width 159 height 33
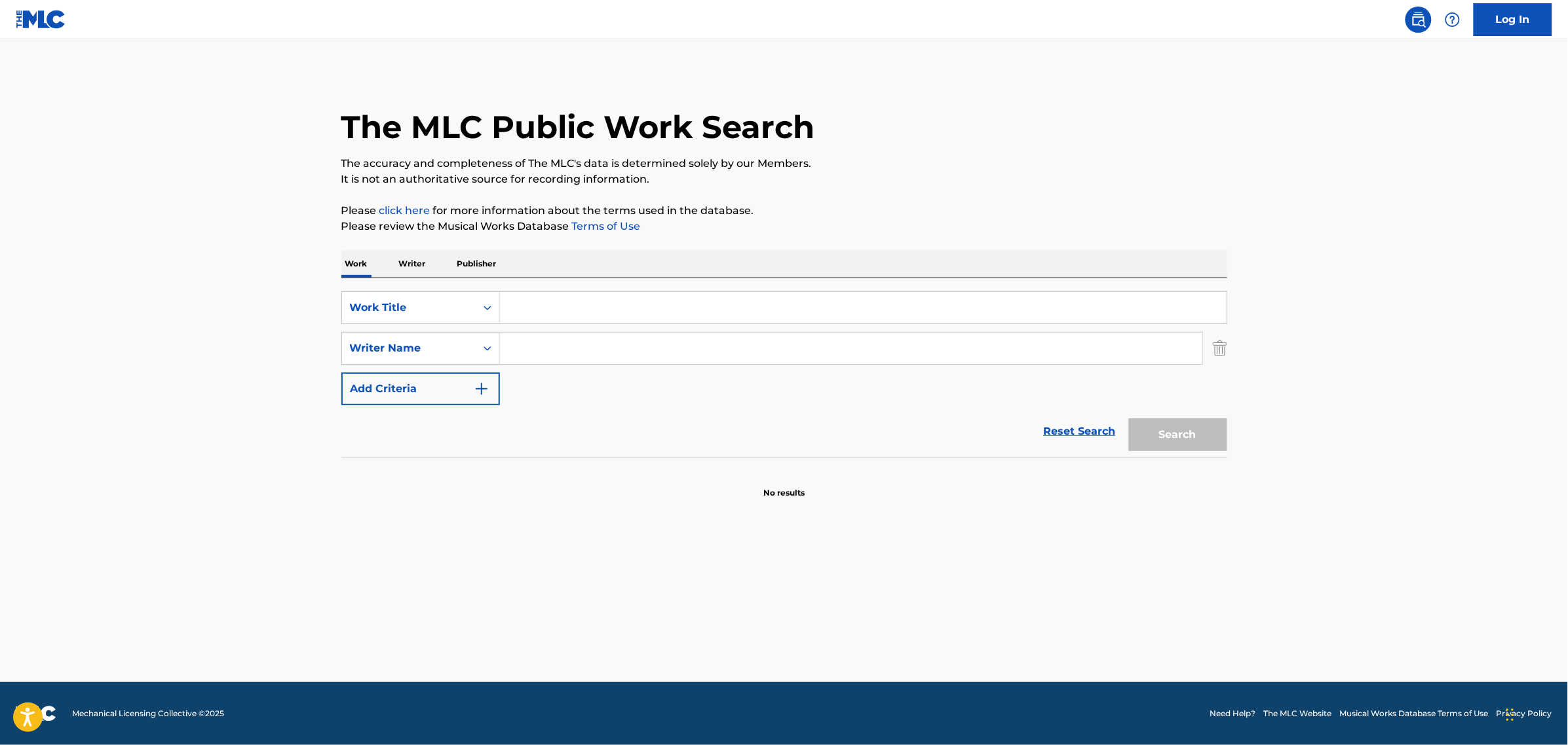
click at [561, 311] on input "Search Form" at bounding box center [863, 308] width 726 height 32
type input "maybelline"
click at [562, 342] on input "Search Form" at bounding box center [851, 348] width 703 height 32
type input "[PERSON_NAME]"
click at [1129, 418] on button "Search" at bounding box center [1178, 434] width 98 height 33
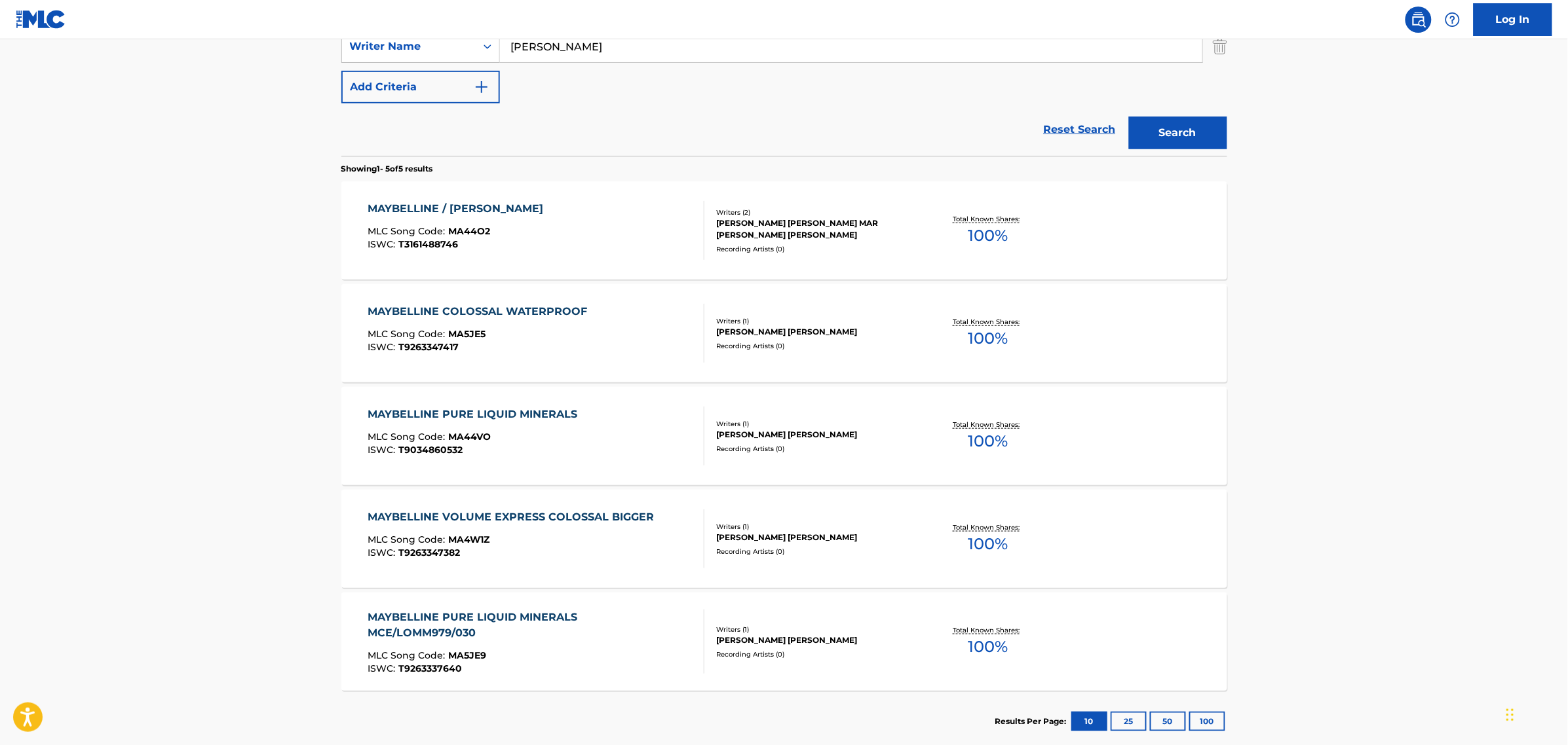
scroll to position [328, 0]
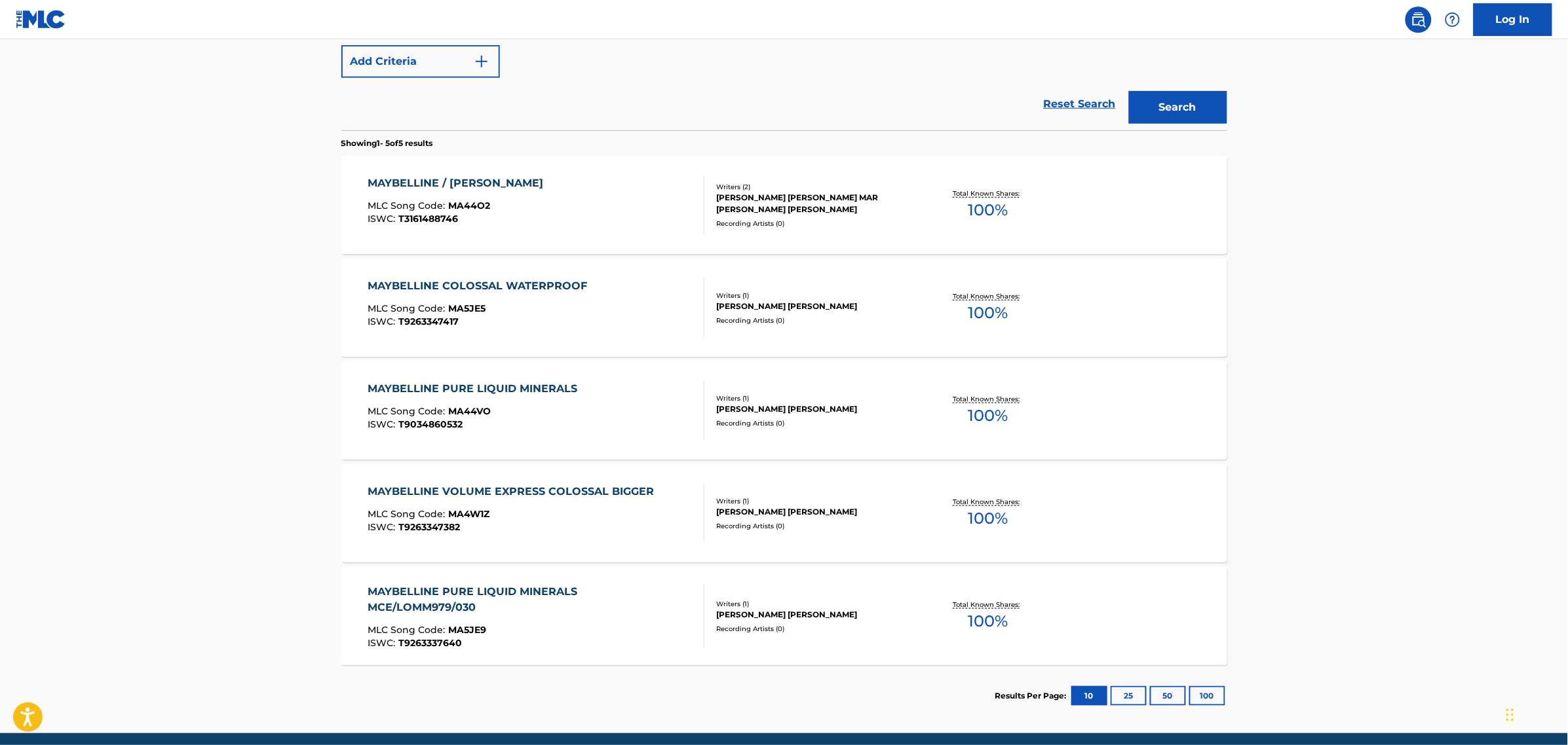
click at [568, 393] on div "MAYBELLINE PURE LIQUID MINERALS" at bounding box center [476, 389] width 216 height 16
